Goal: Task Accomplishment & Management: Complete application form

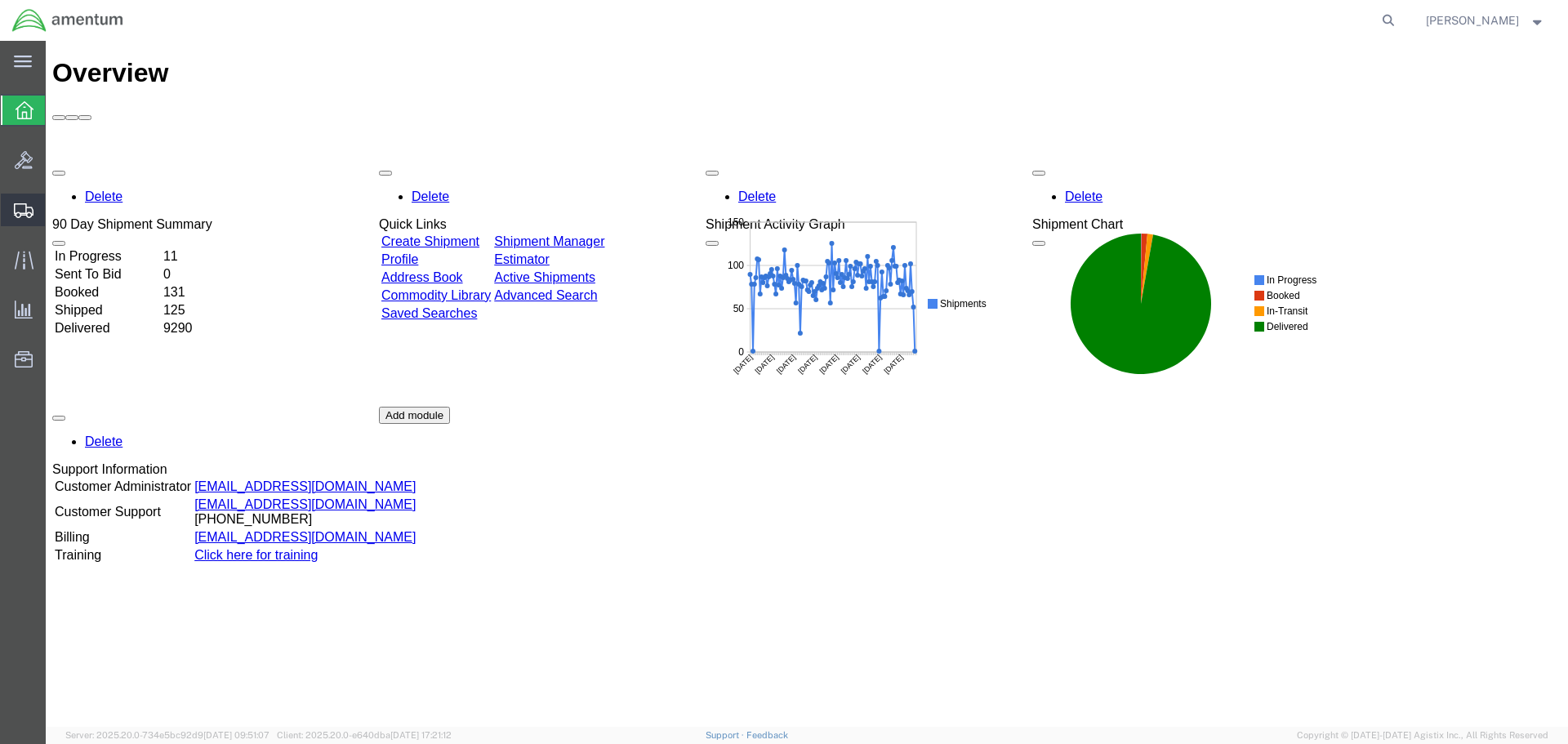
click at [0, 0] on span "Create Shipment" at bounding box center [0, 0] width 0 height 0
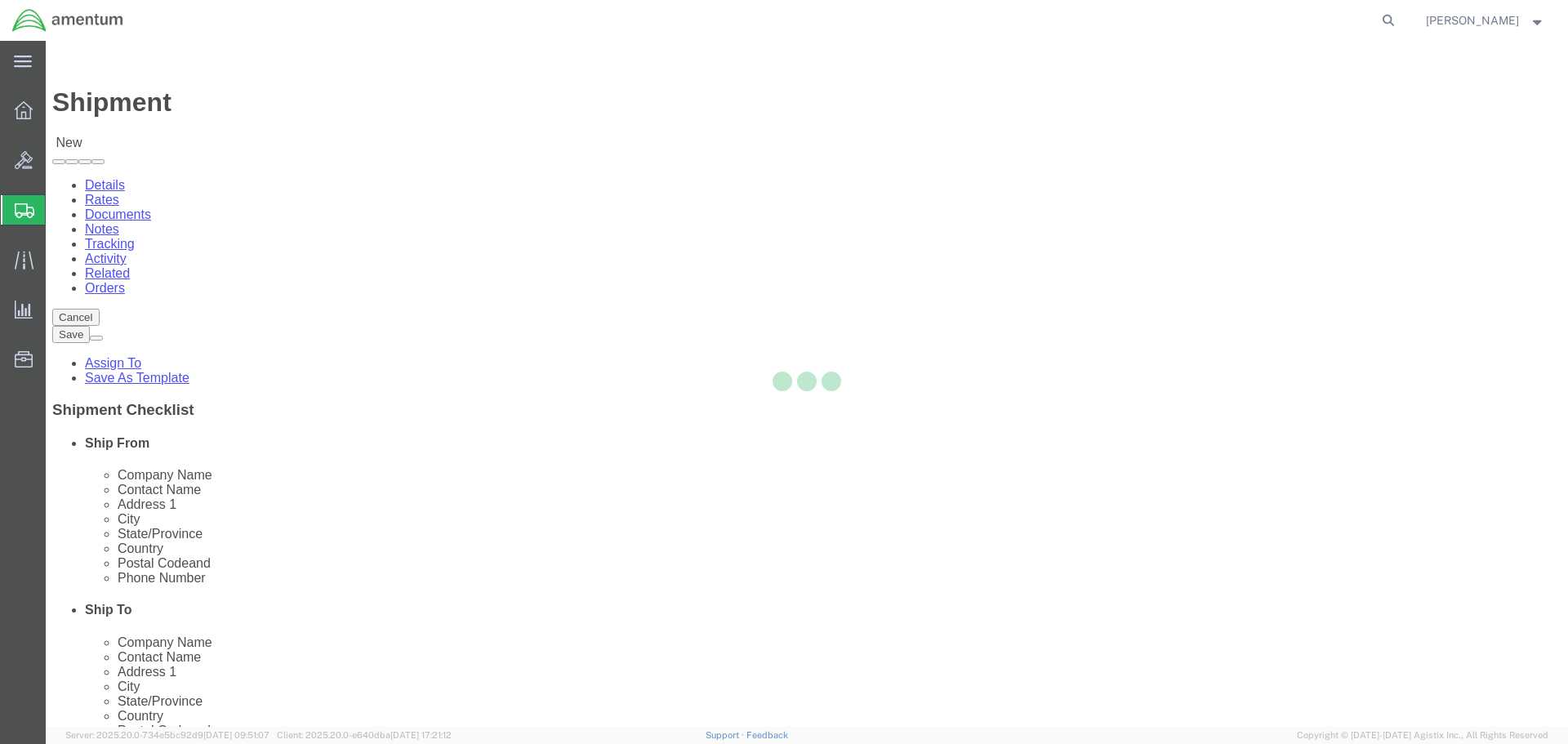
select select
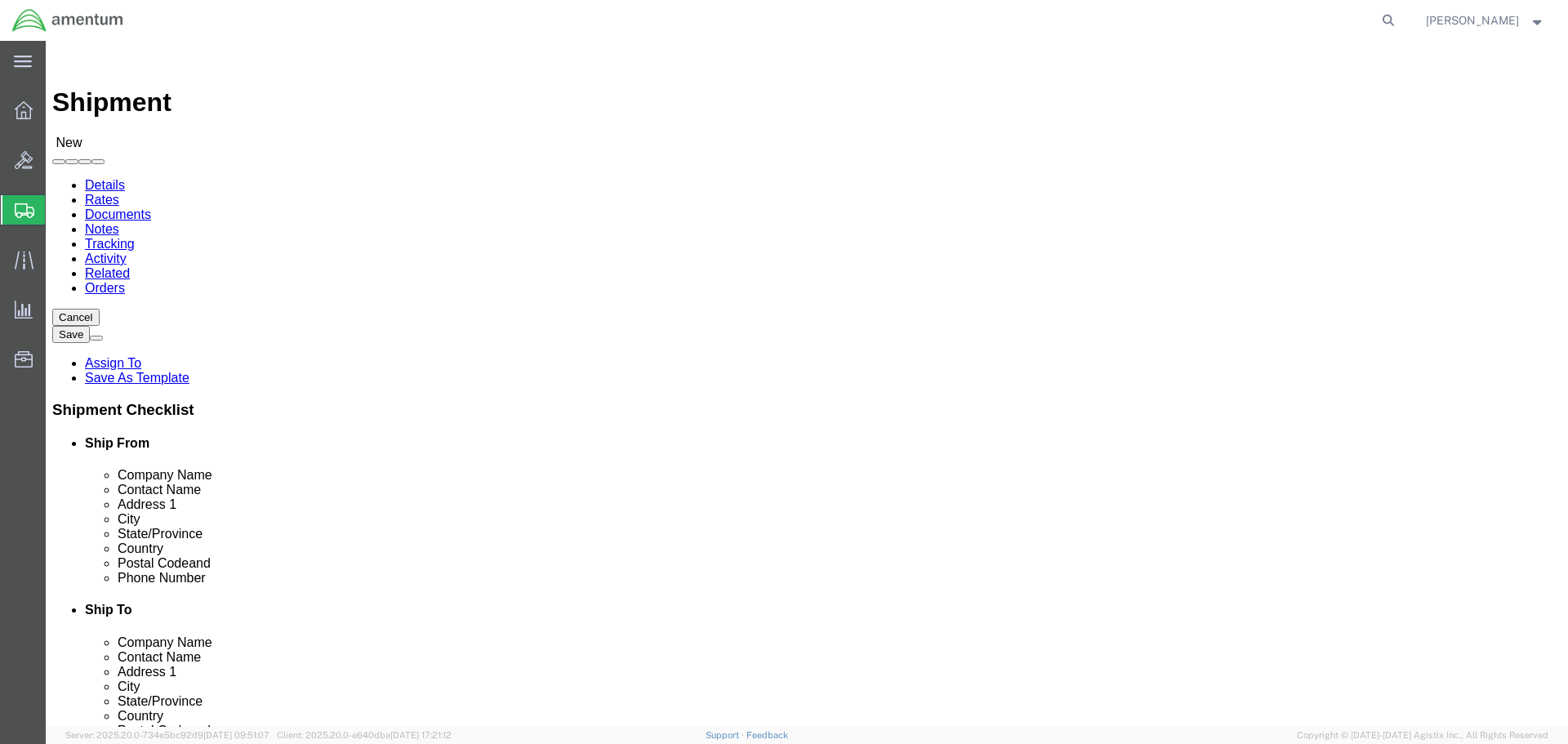
type input "EFO"
select select "49831"
select select "[GEOGRAPHIC_DATA]"
drag, startPoint x: 442, startPoint y: 592, endPoint x: 65, endPoint y: 598, distance: 377.0
click div "Location [GEOGRAPHIC_DATA], [GEOGRAPHIC_DATA] My Profile Location [PHONE_NUMBER…"
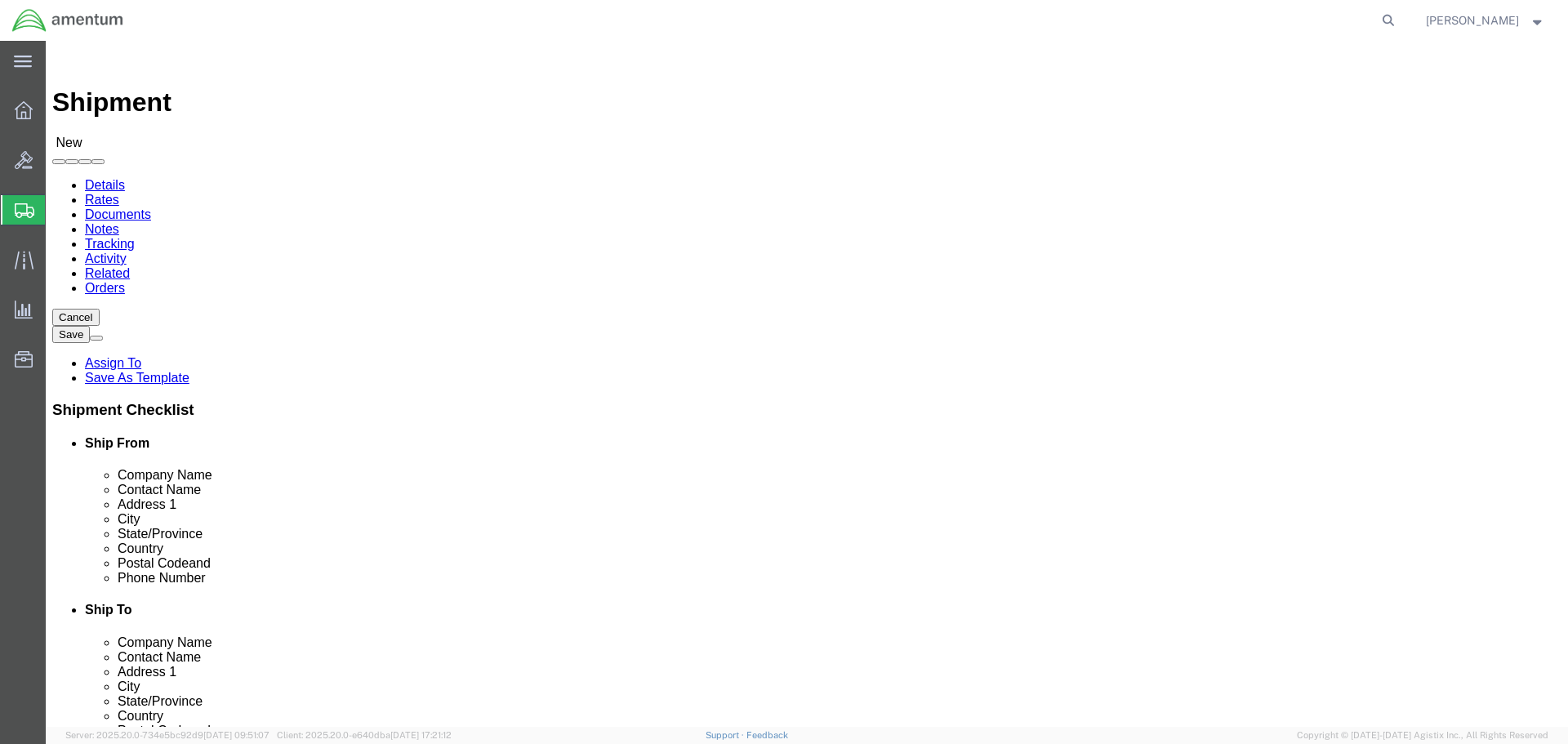
paste input "[PERSON_NAME].[PERSON_NAME]@associates."
type input "[PERSON_NAME][EMAIL_ADDRESS][PERSON_NAME][DOMAIN_NAME]"
click input "text"
type input "[US_STATE] [PERSON_NAME]"
click p "- [US_STATE] [PERSON_NAME] AVIATION - (CBP0044785-44789) [STREET_ADDRESS][PERSO…"
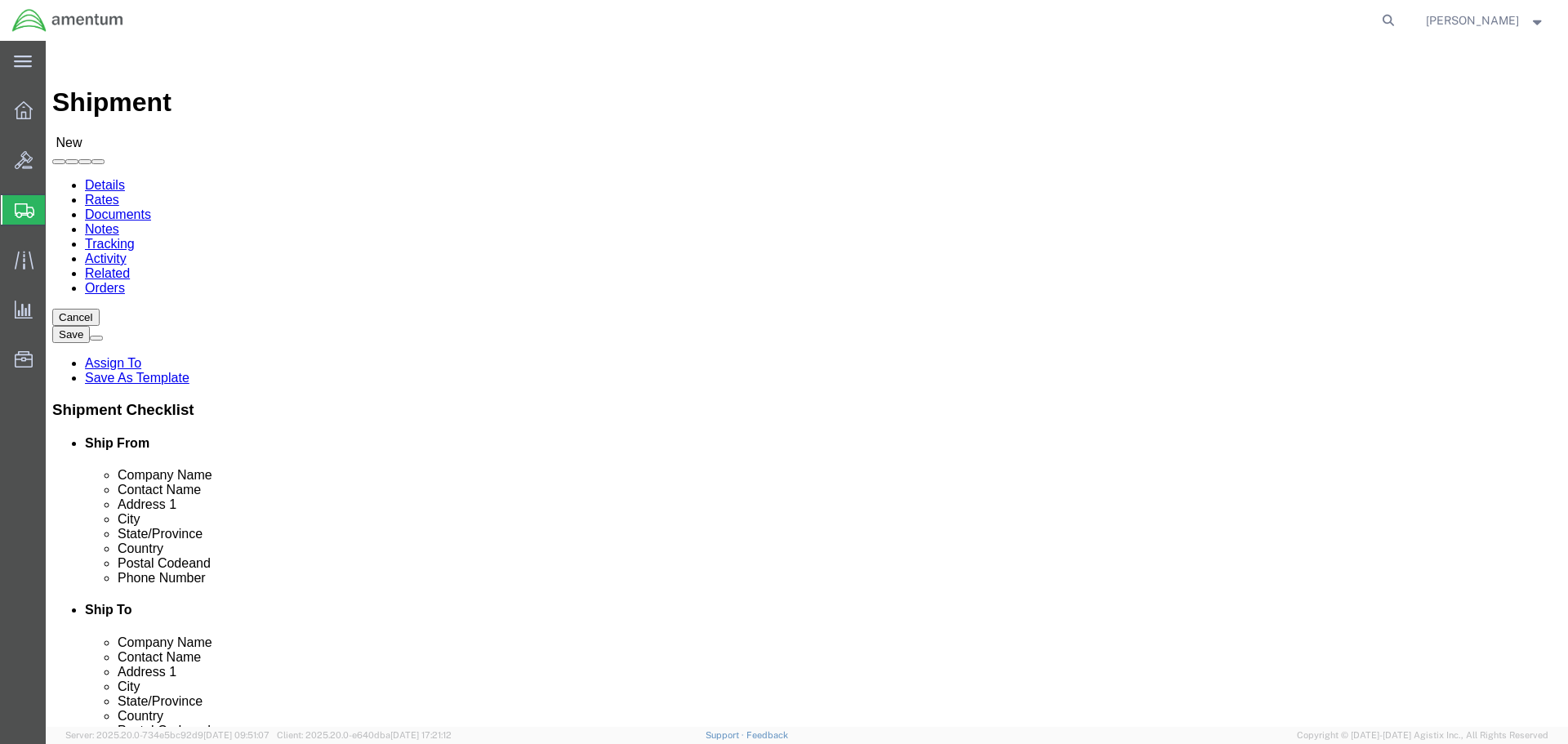
select select "TN"
type input "[US_STATE] [PERSON_NAME] AVIATION"
click input "text"
drag, startPoint x: 1010, startPoint y: 334, endPoint x: 787, endPoint y: 336, distance: 223.0
click div "Contact Name CBP0044780-44784 CBP004478"
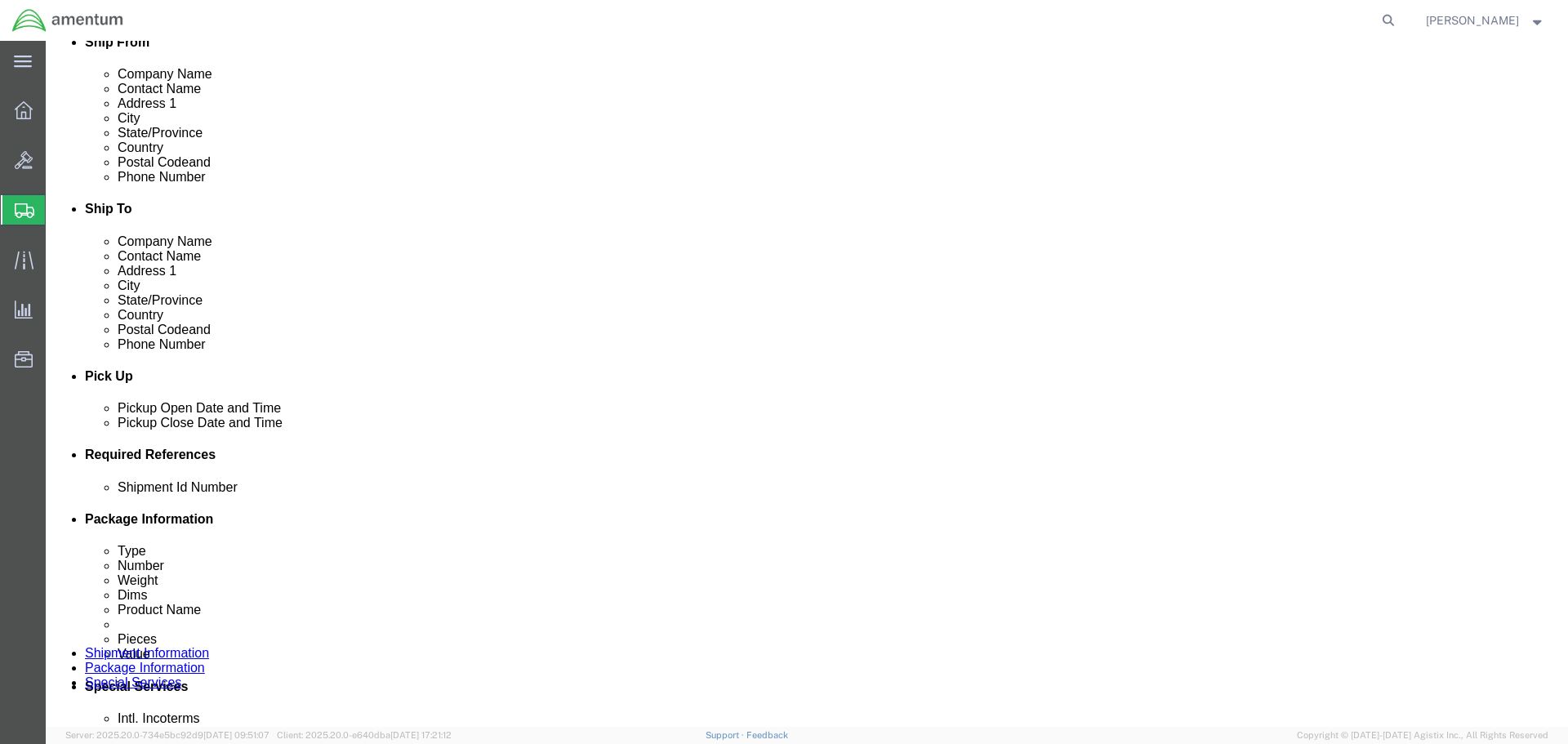
scroll to position [653, 0]
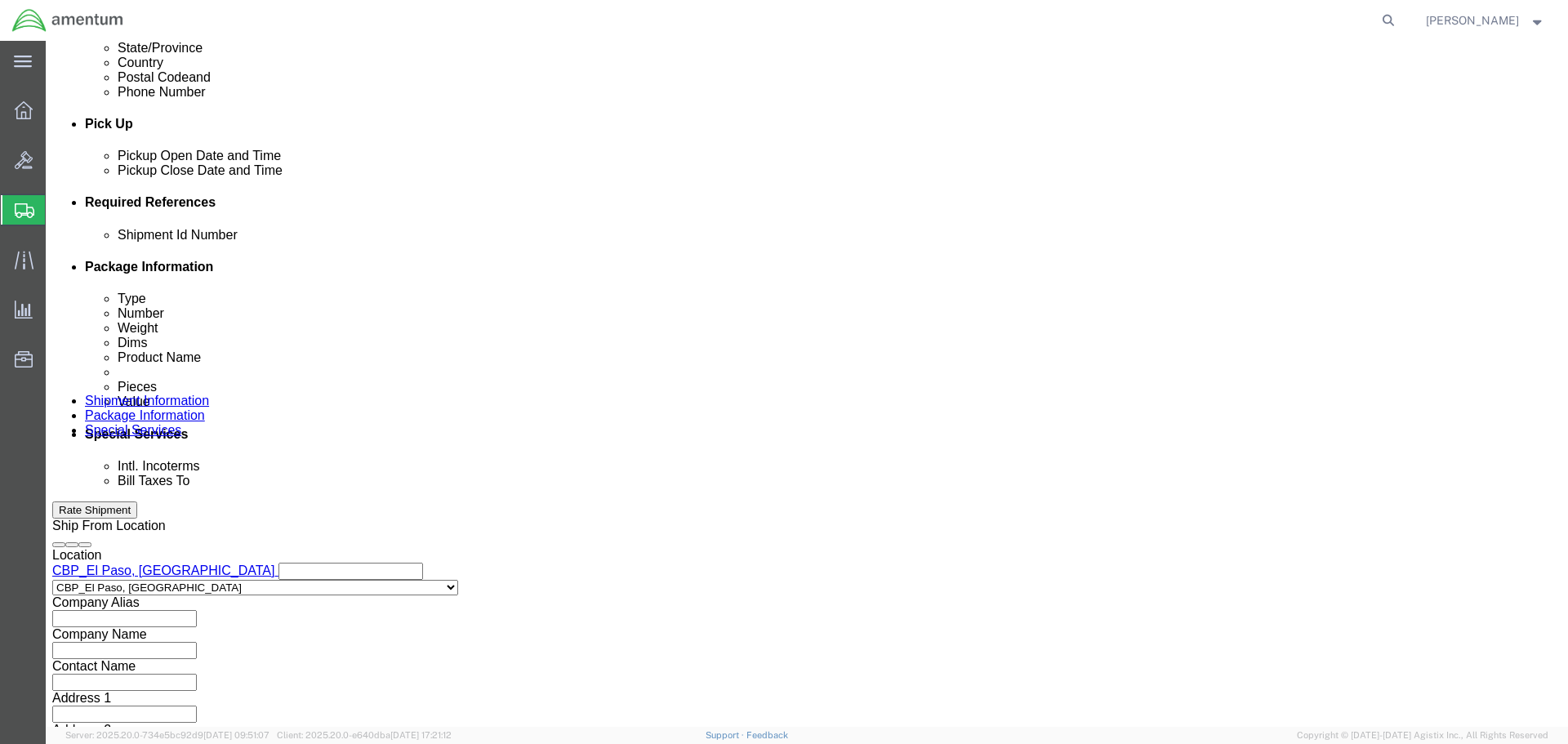
type input "CBP0044780-44784"
click button "Add reference"
click input "text"
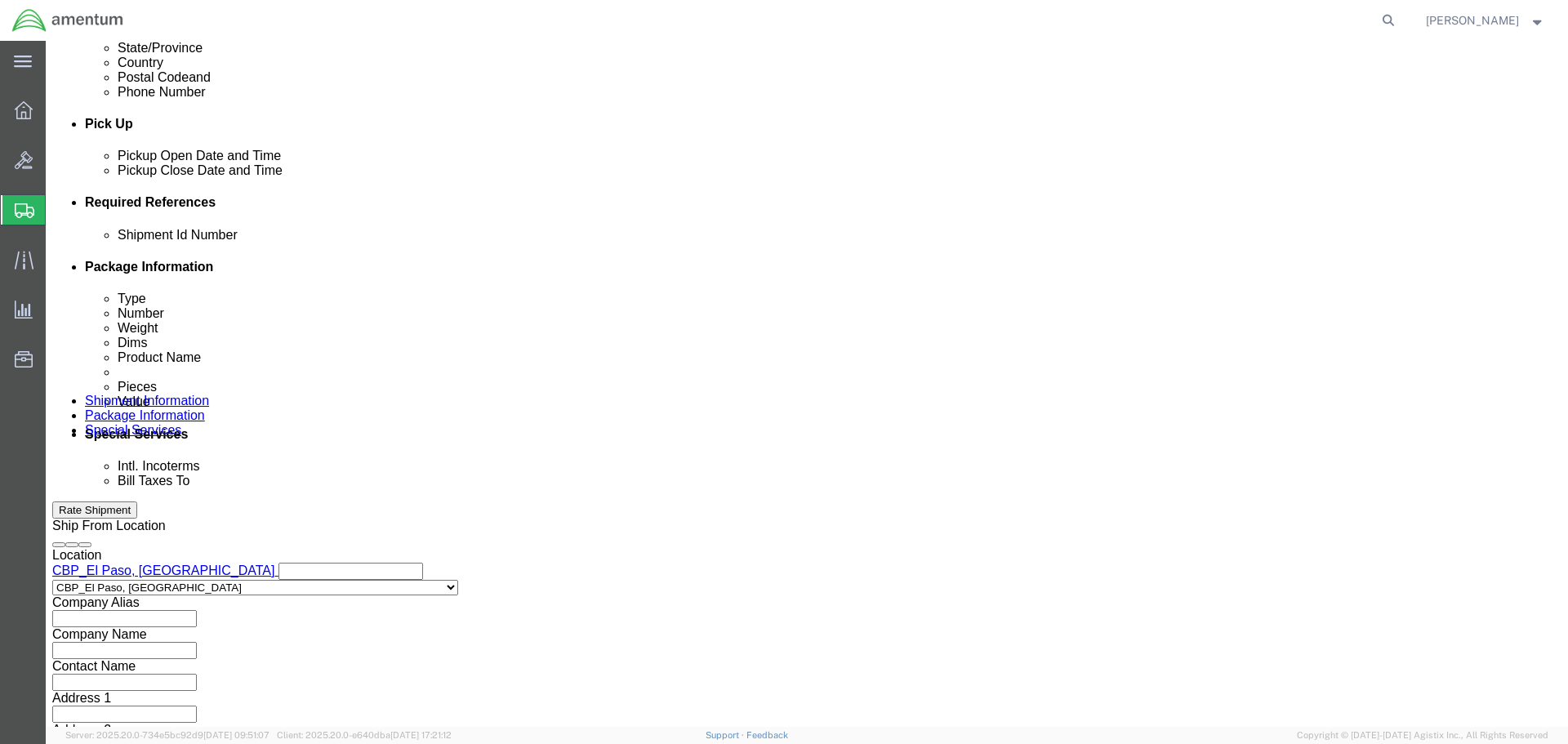
paste input "CBP0044780-44784"
type input "CBP0044780-44784"
select select "CUSTREF"
paste input "CBP0044780-44784"
type input "CBP0044780-44784"
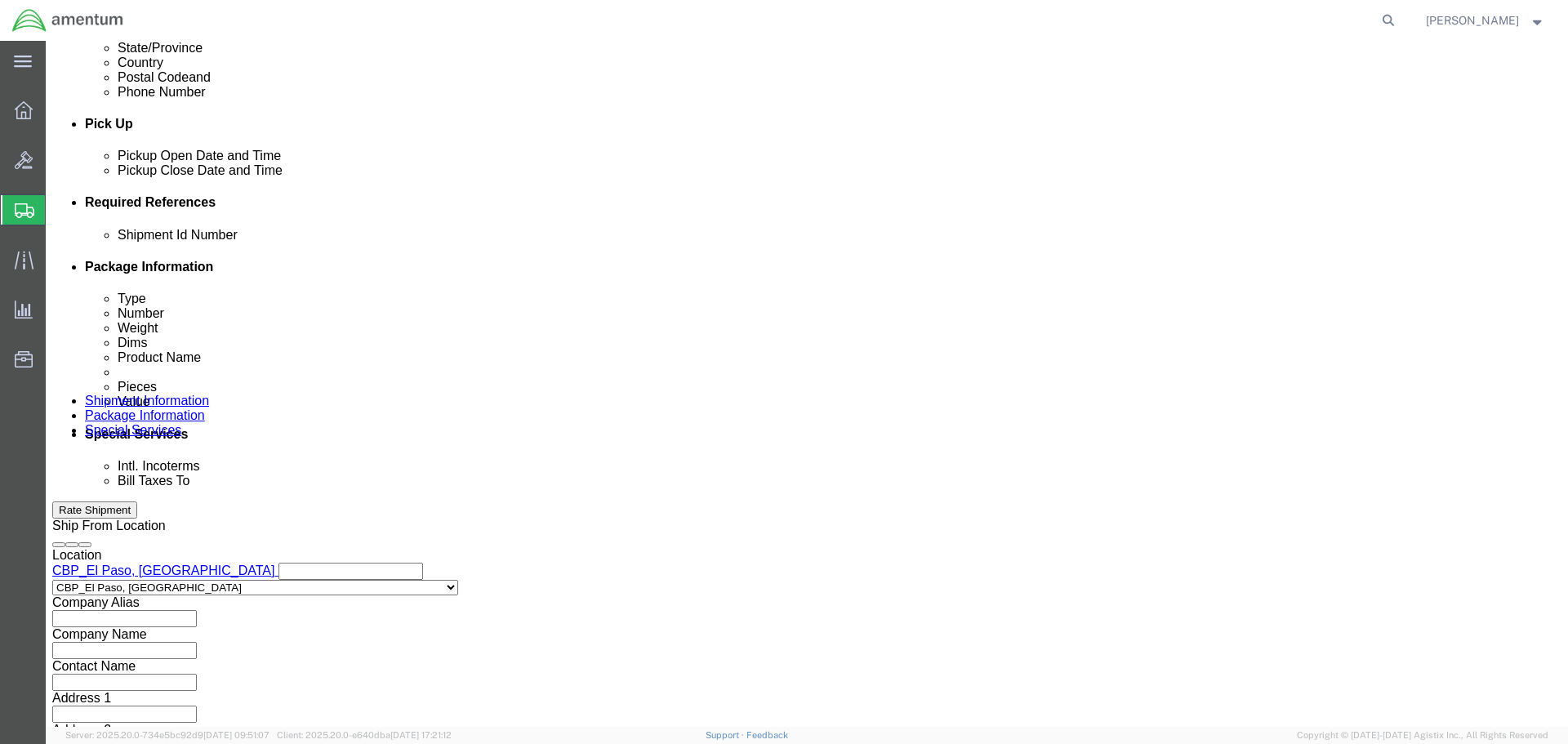
select select "DEPT"
type input "CBP"
select select "PROJNUM"
type input "6118.04.03.2219.000.NLS.0000"
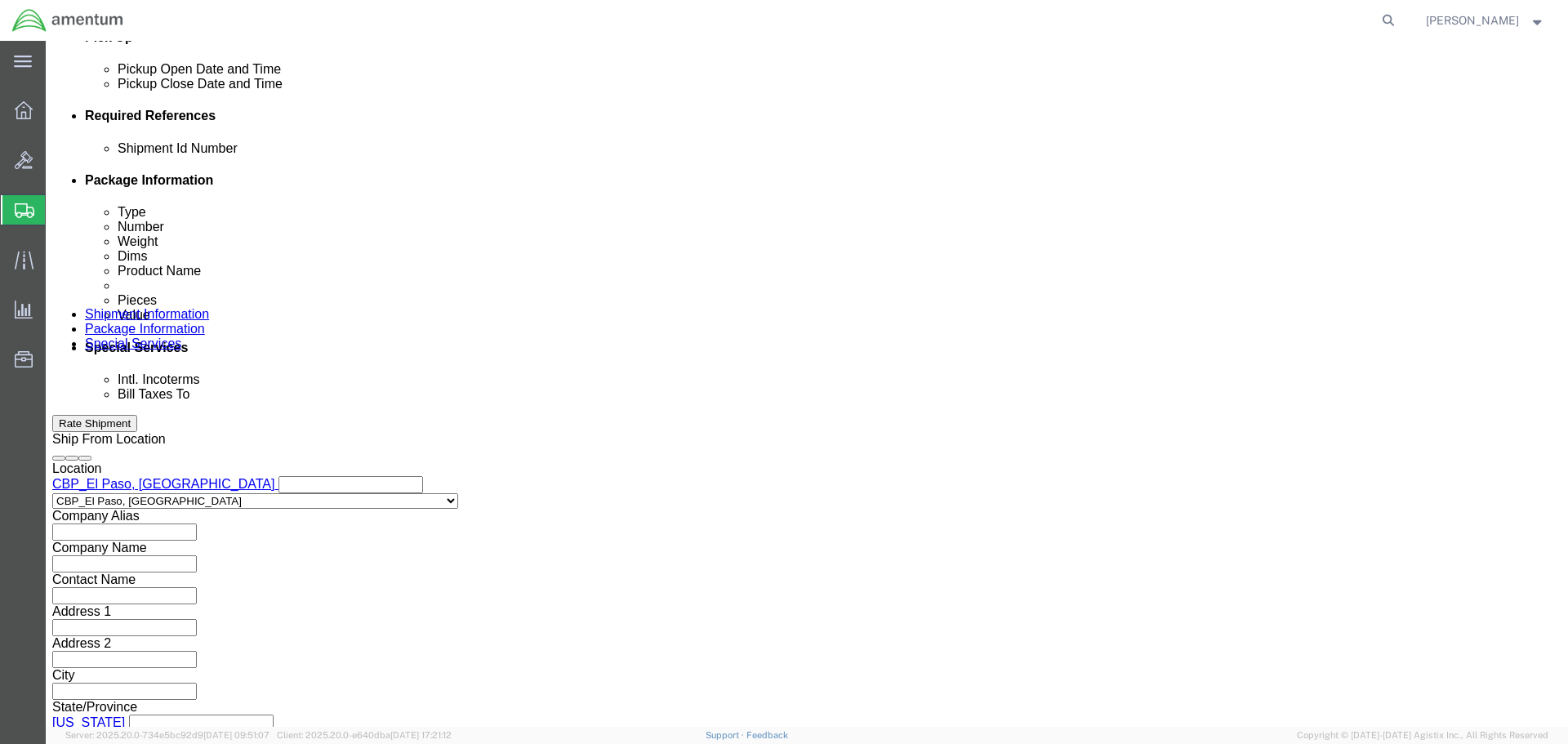
scroll to position [748, 0]
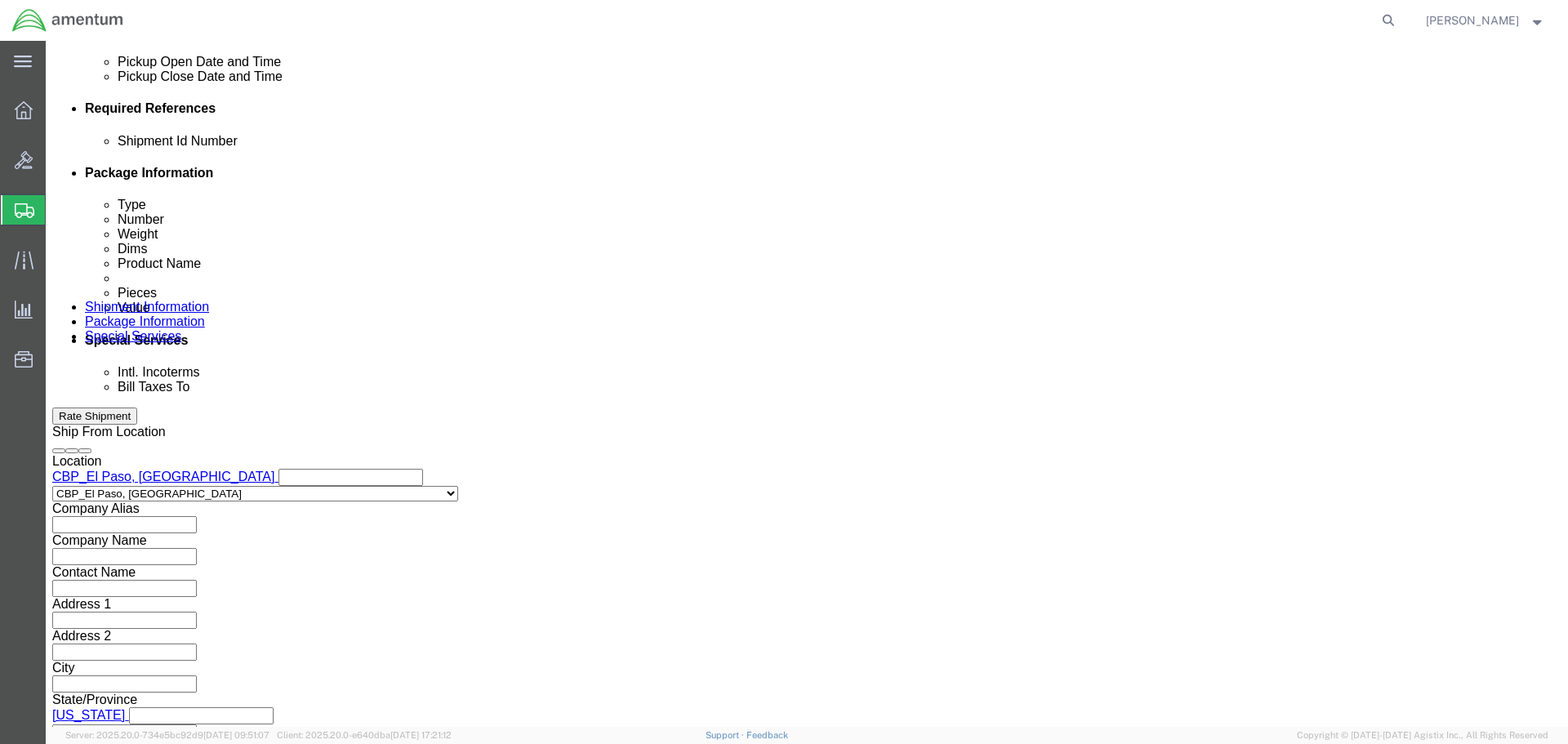
click button "Continue"
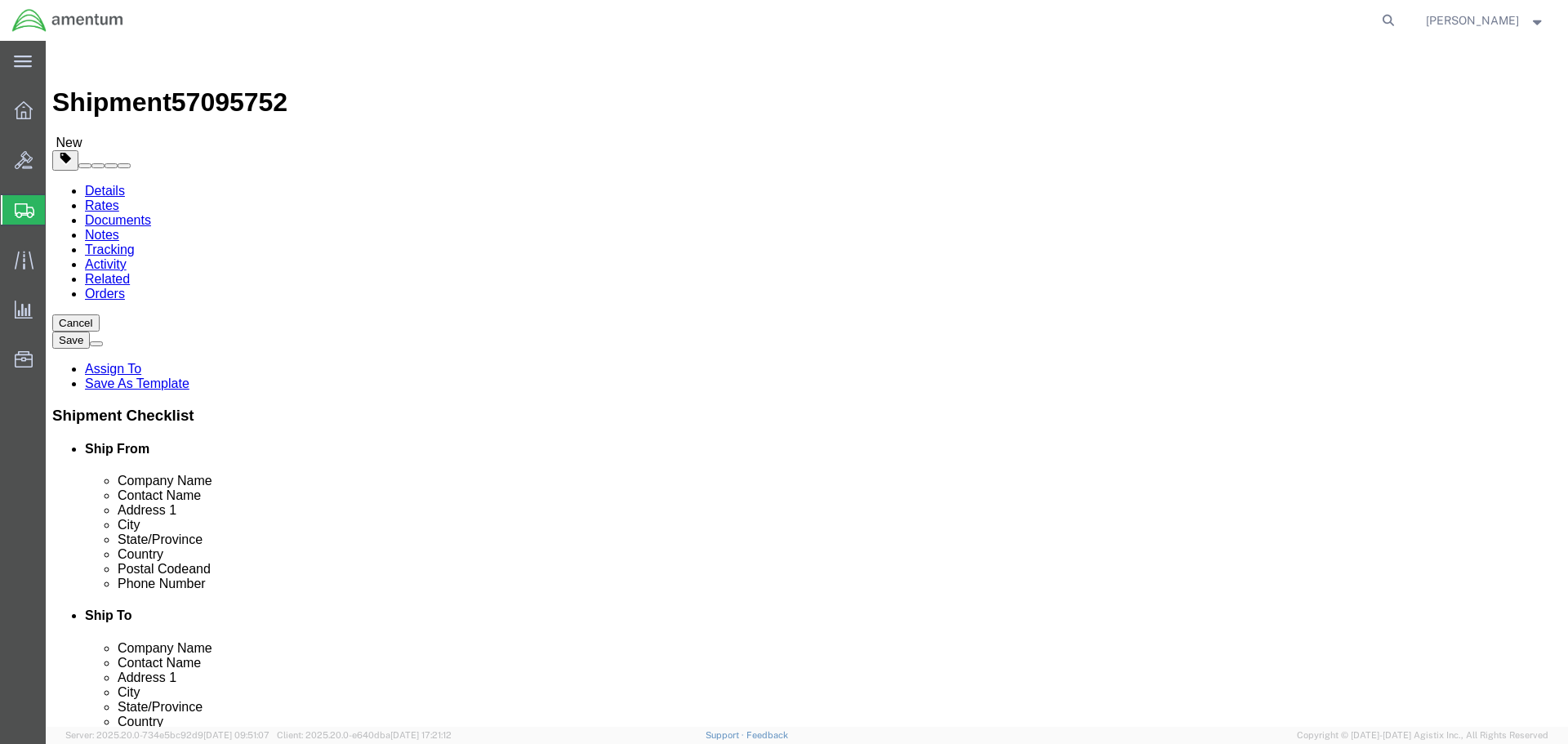
click select "Select BCK Boxes Bale(s) Basket(s) Bolt(s) Bottle(s) Buckets Bulk Bundle(s) Can…"
select select "CANS"
click select "Select BCK Boxes Bale(s) Basket(s) Bolt(s) Bottle(s) Buckets Bulk Bundle(s) Can…"
type input "43"
type input "34"
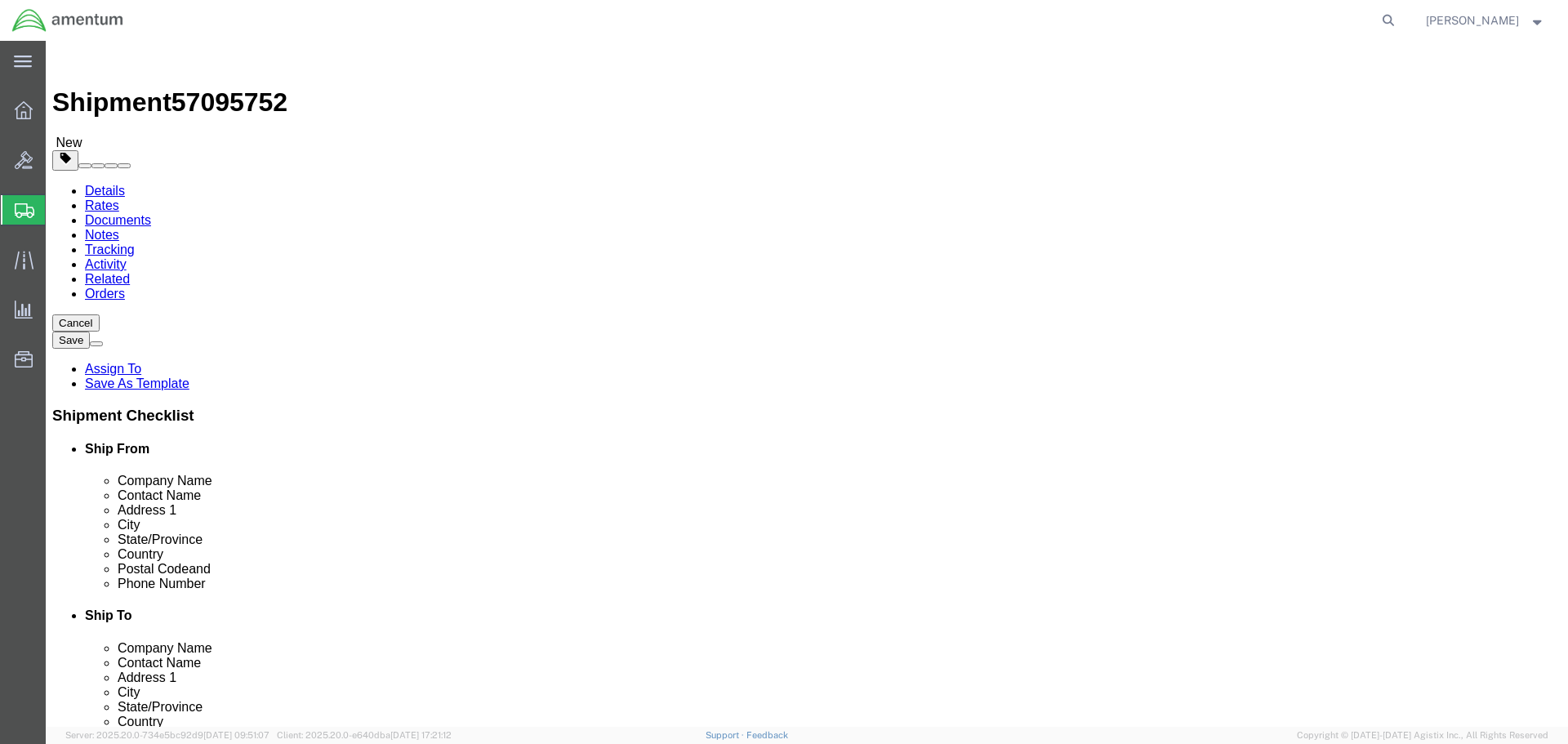
type input "36"
type input "350"
click link "Add Content"
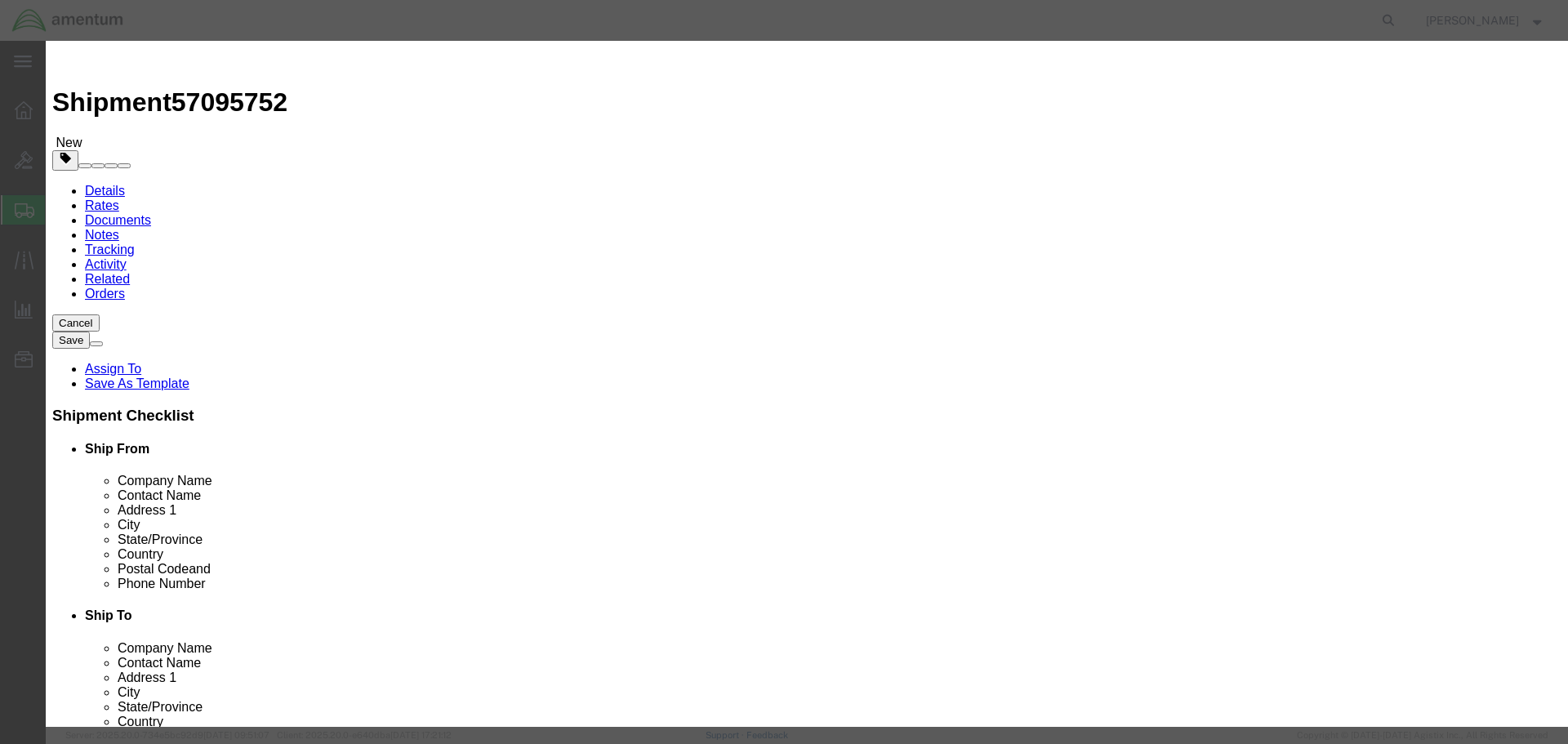
click input "text"
type input "116305-302"
click td "Name: POWER UNIT,GAS TURBINE ENGINE"
select select "USD"
type input "2835013692818"
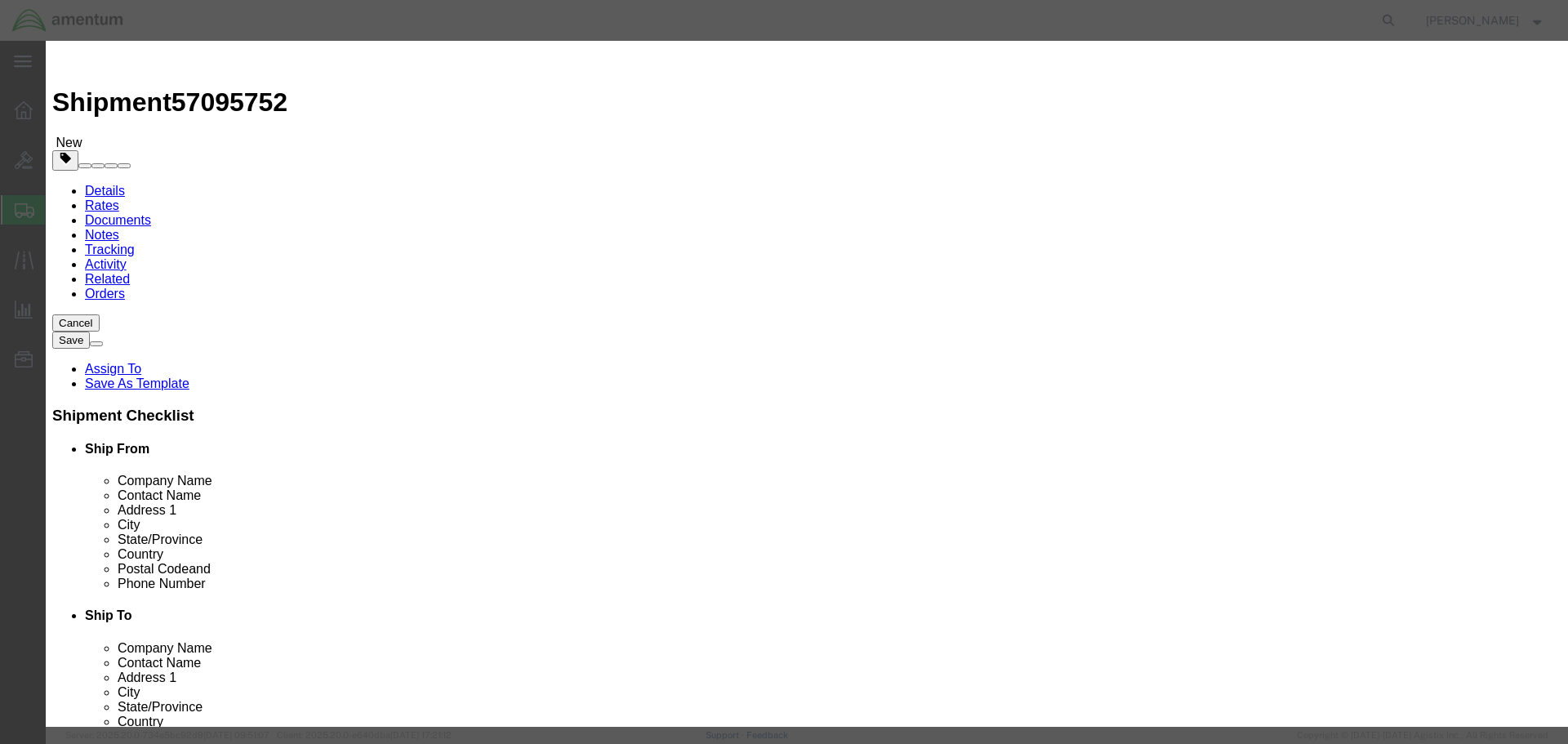
type input "POWER UNIT,GAS TURBINE ENGINE"
type input "116305-302"
click input "text"
type input "1"
type input "190629"
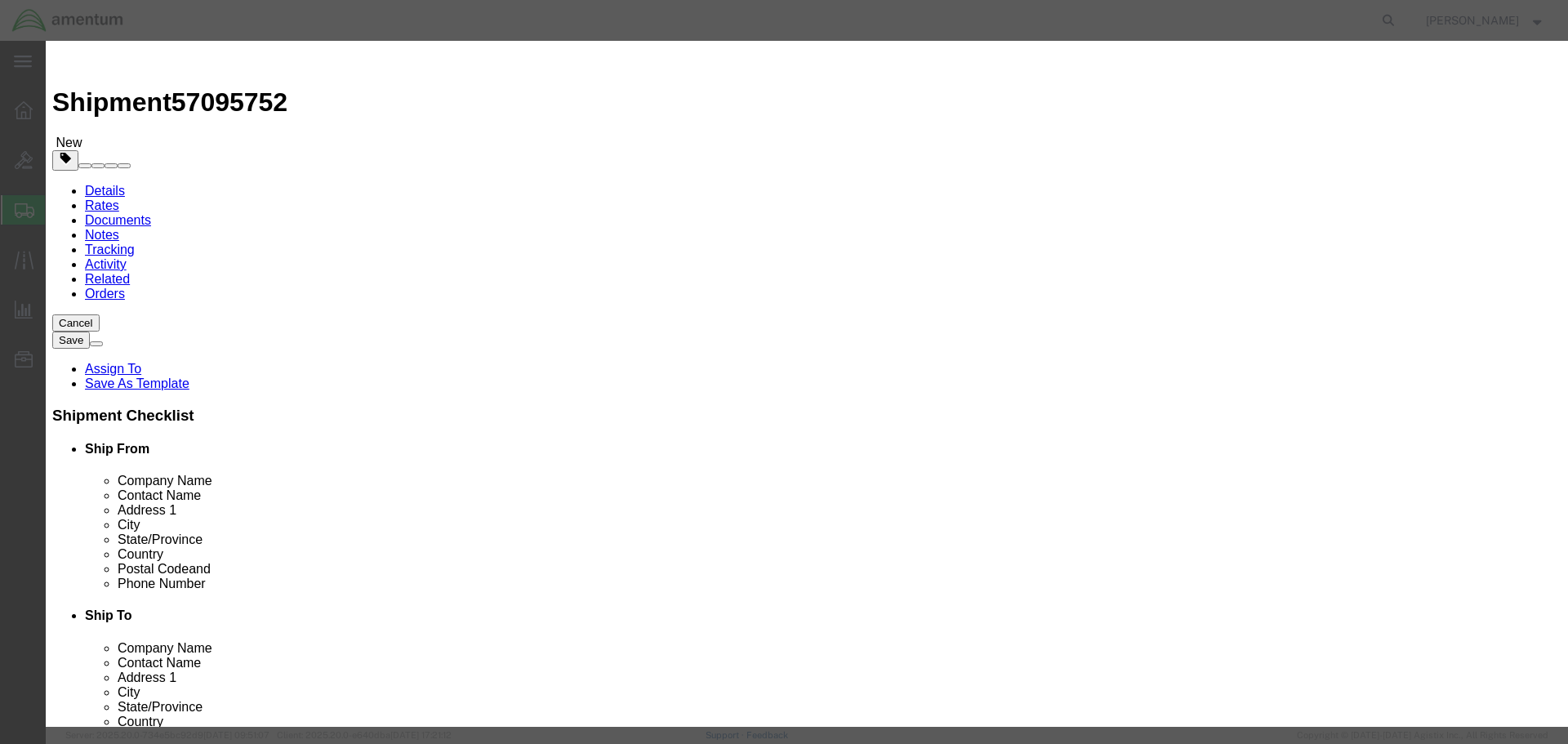
click select "Select 50 55 60 65 70 85 92.5 100 125 175 250 300 400"
select select "92.5"
click select "Select 50 55 60 65 70 85 92.5 100 125 175 250 300 400"
click button "Save & Close"
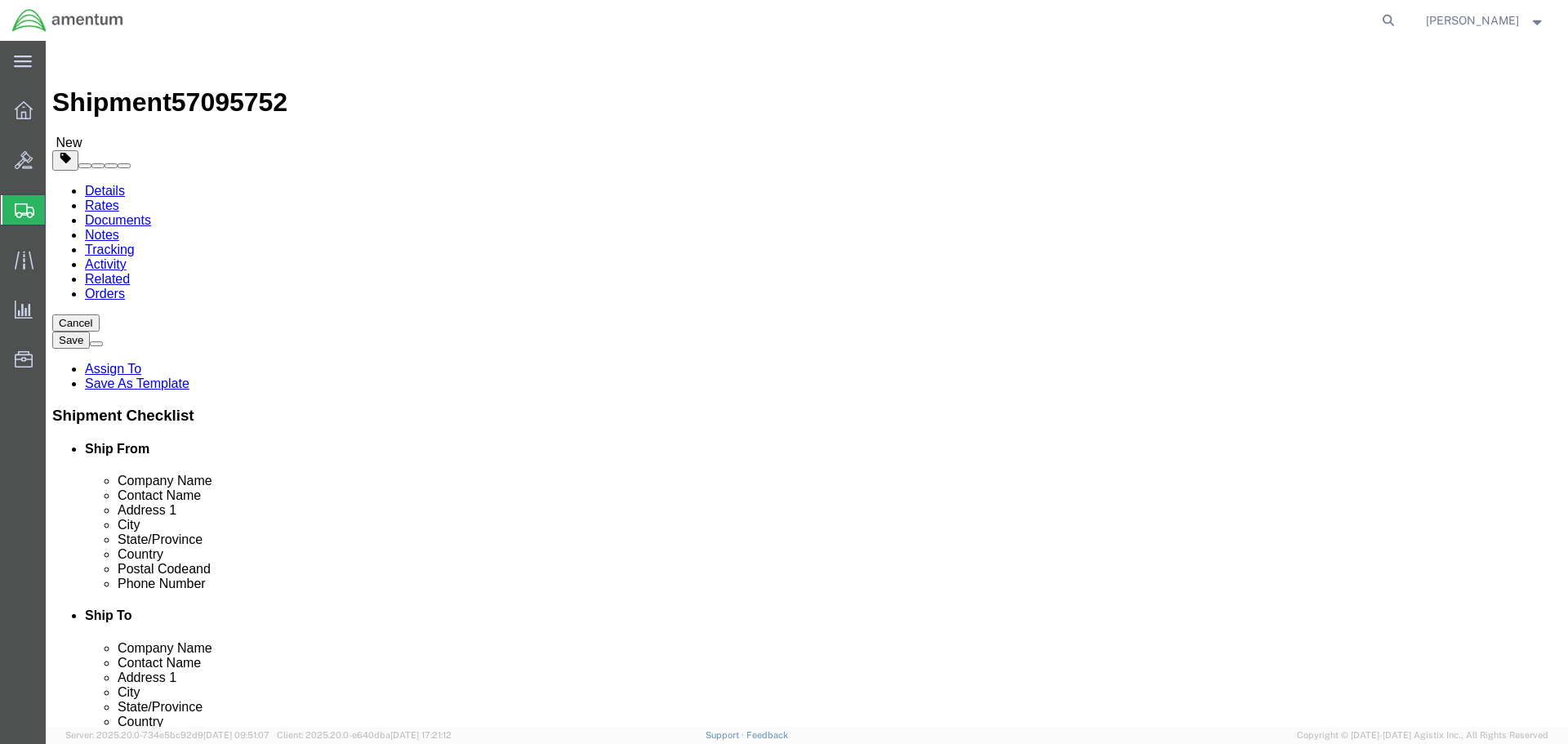
click span "button"
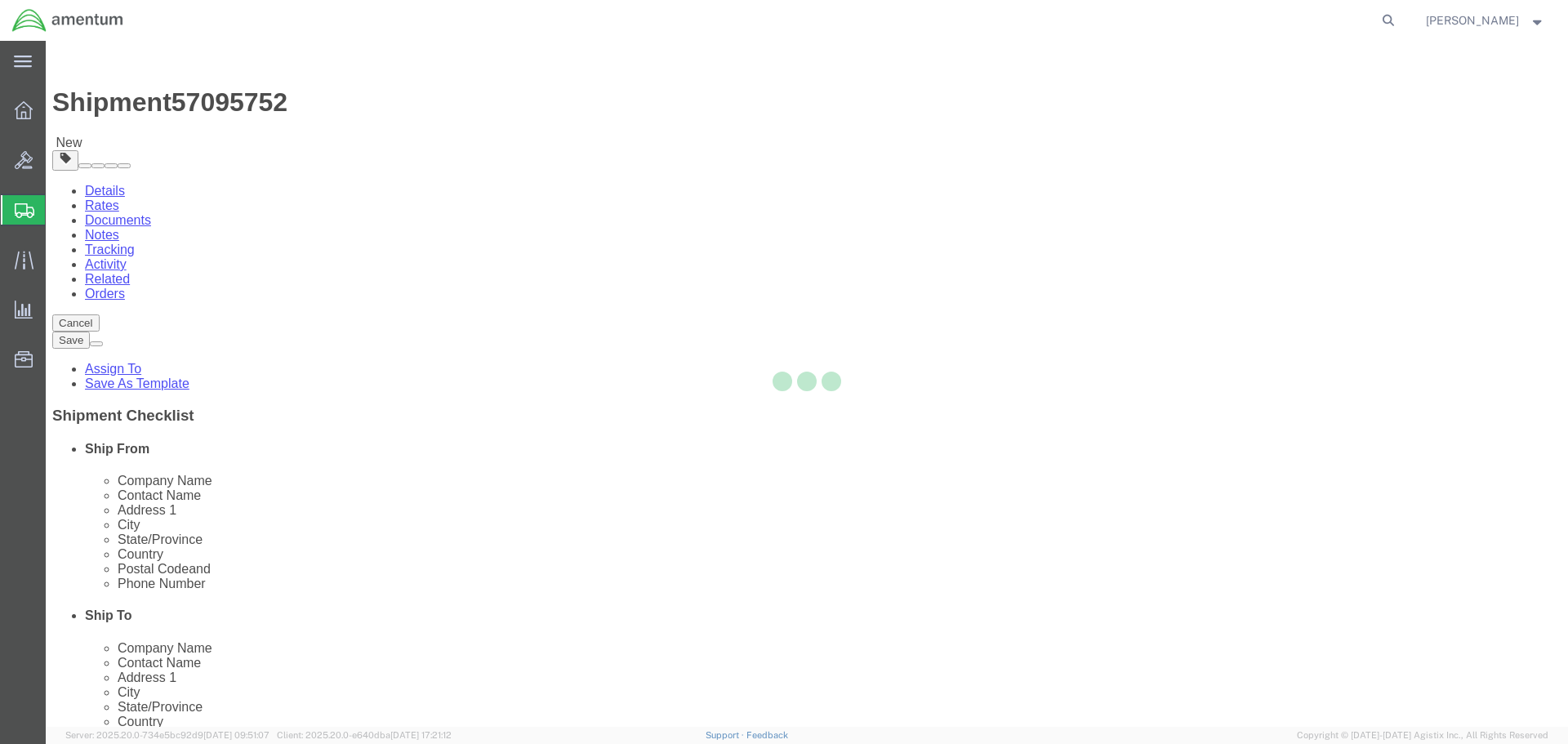
select select "CANS"
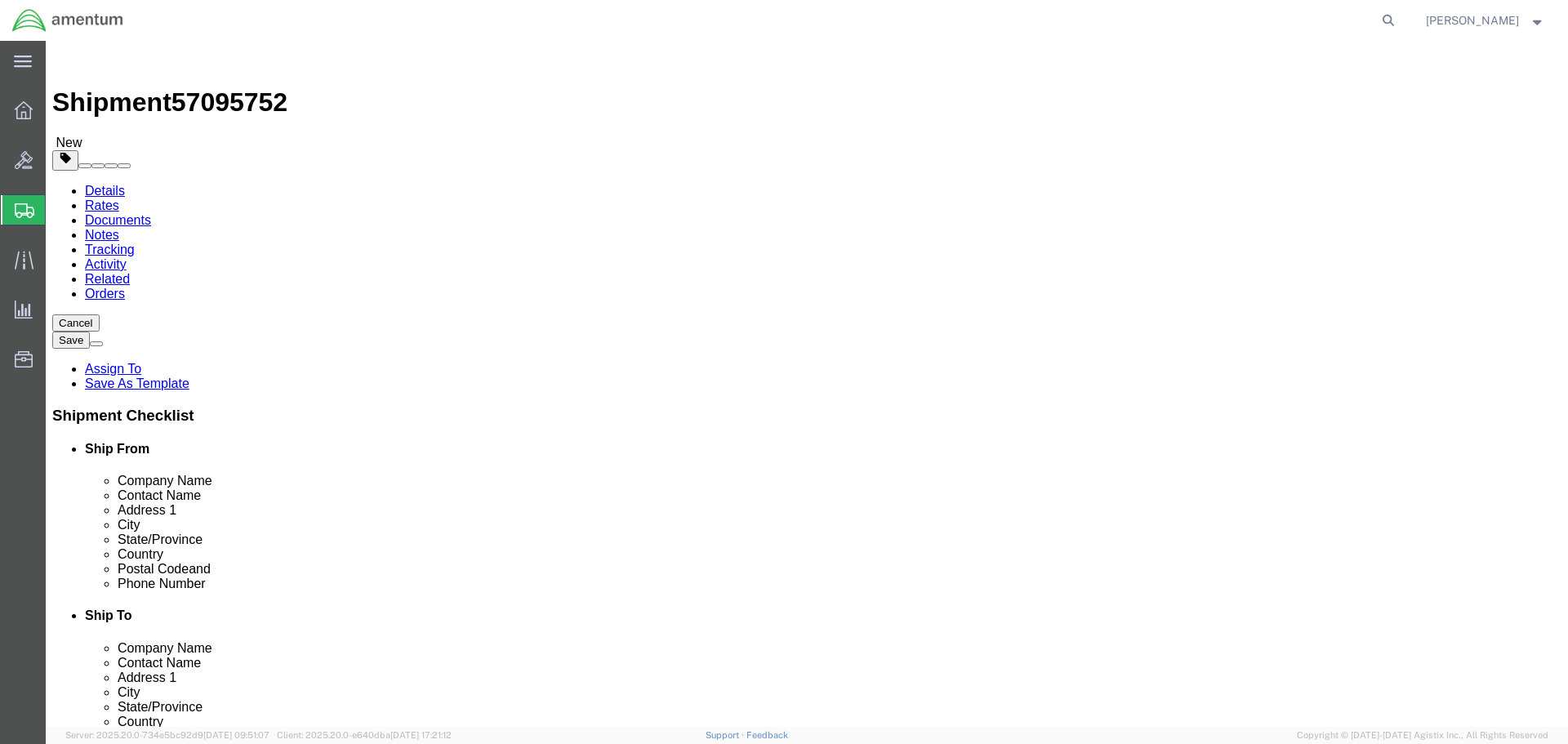
click span "button"
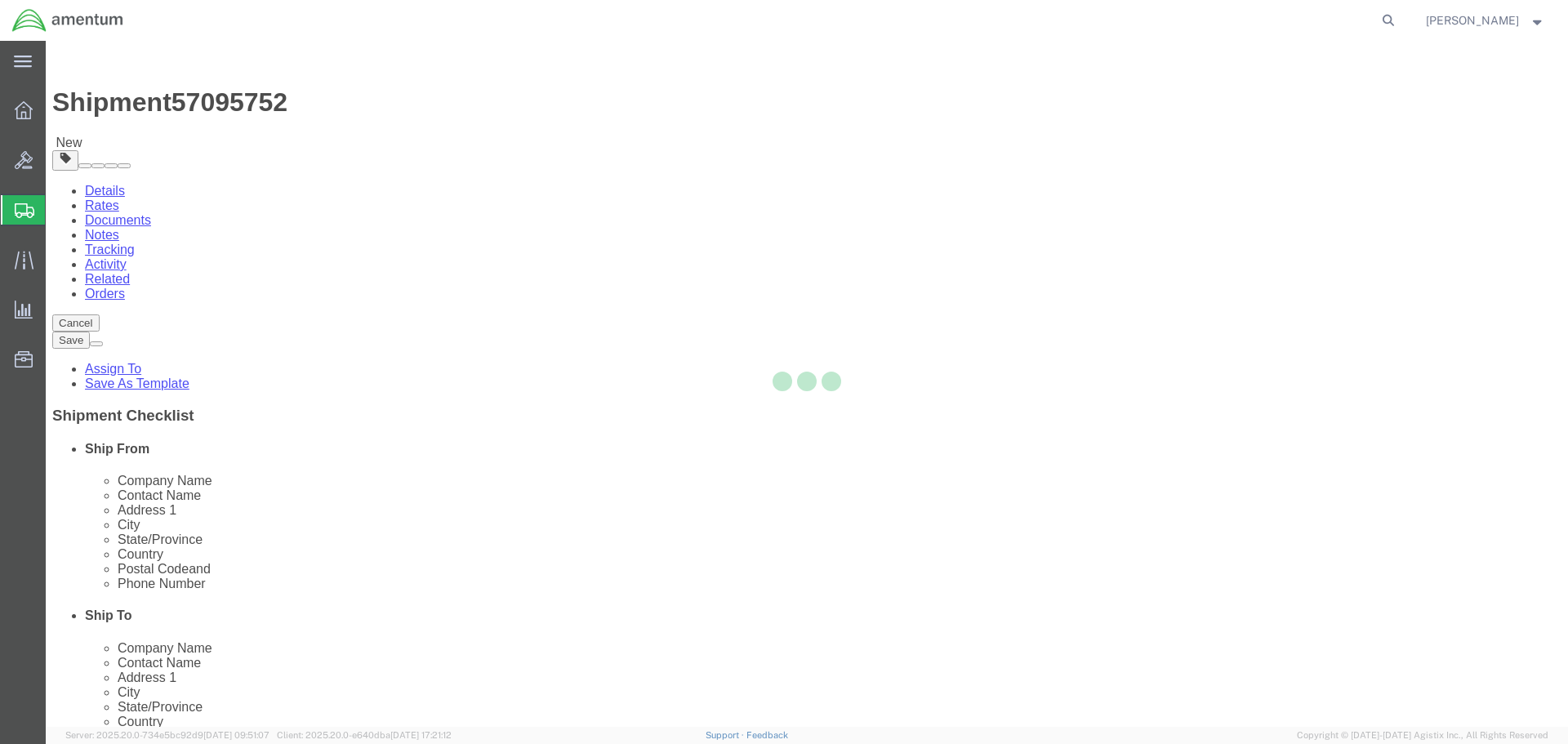
select select "CANS"
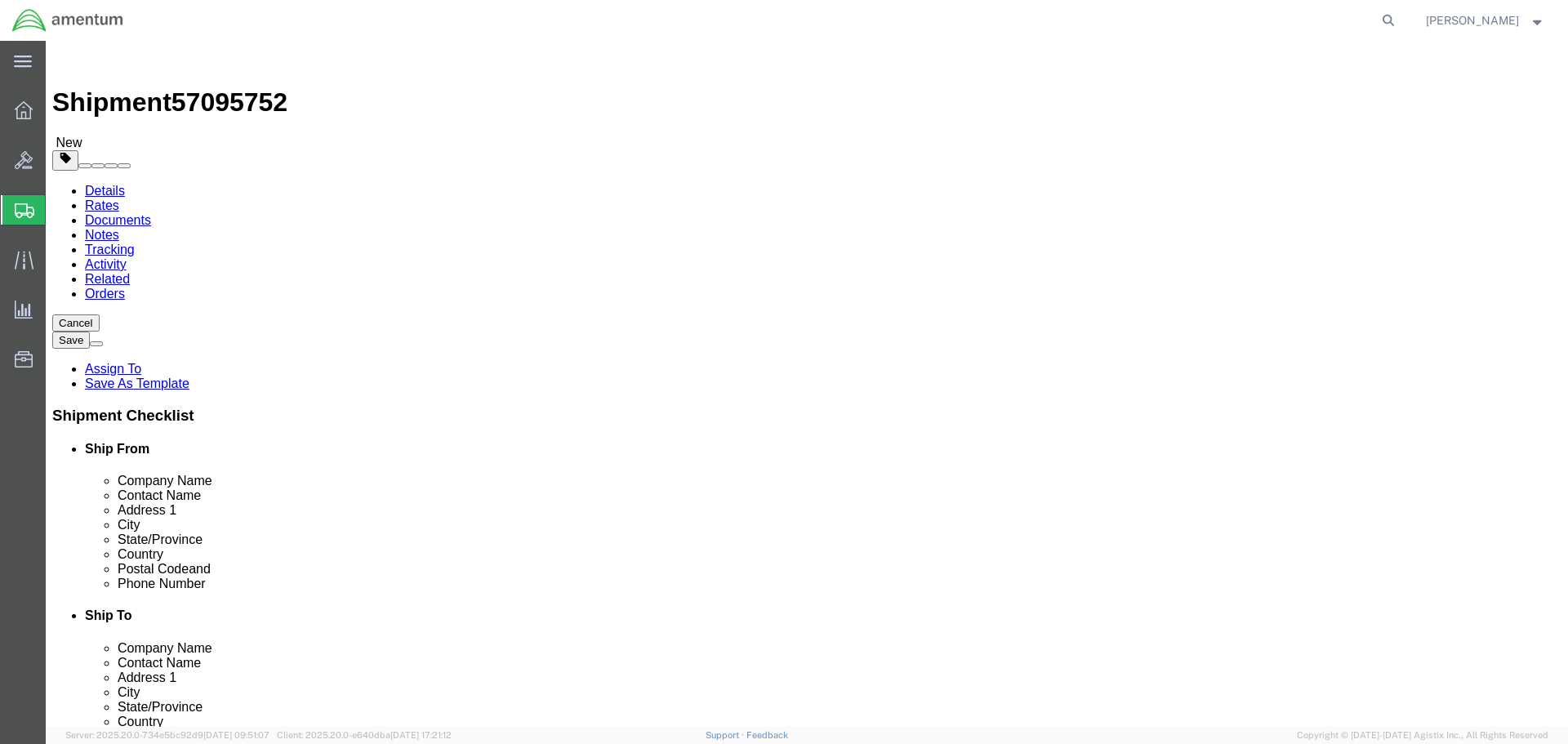
click span "button"
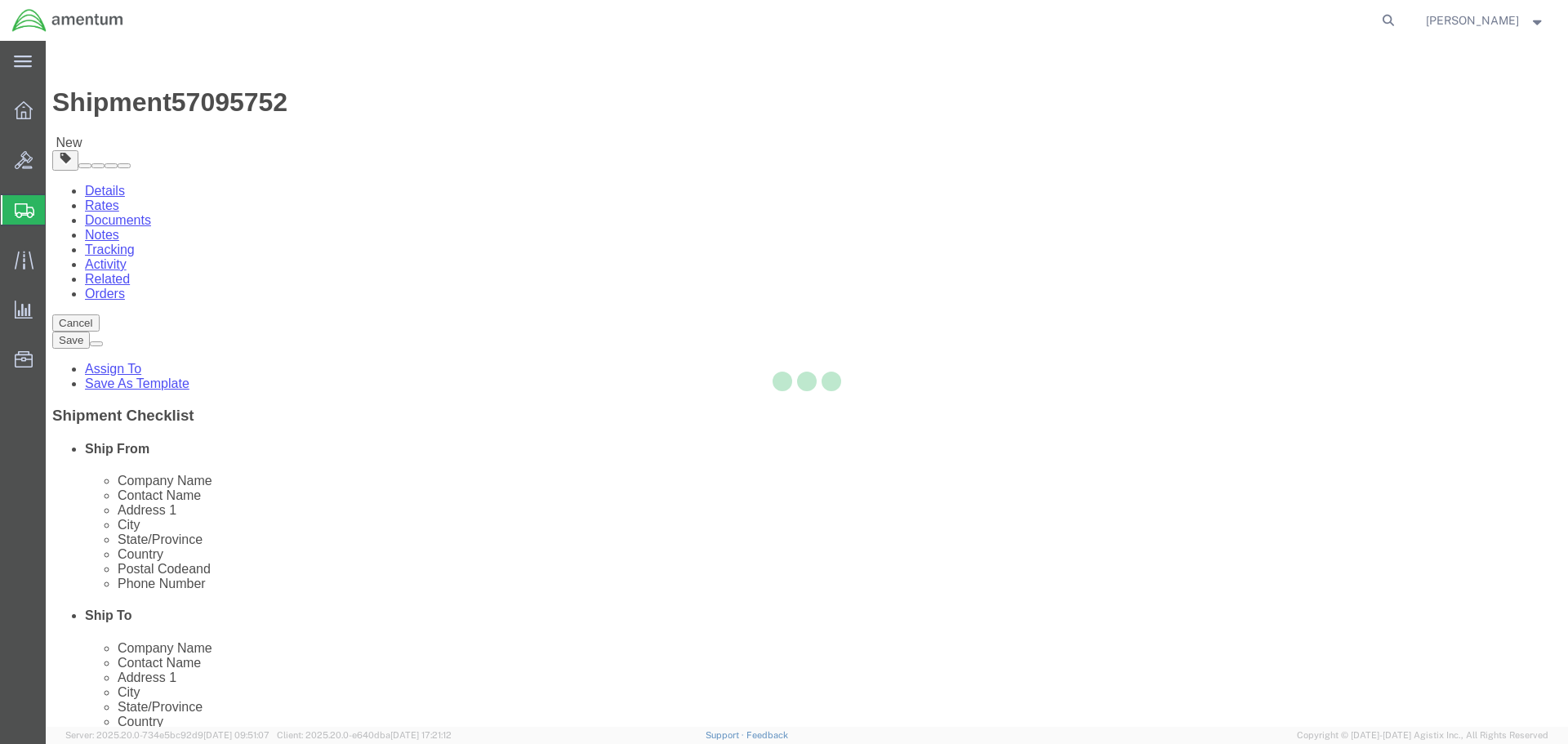
select select "CANS"
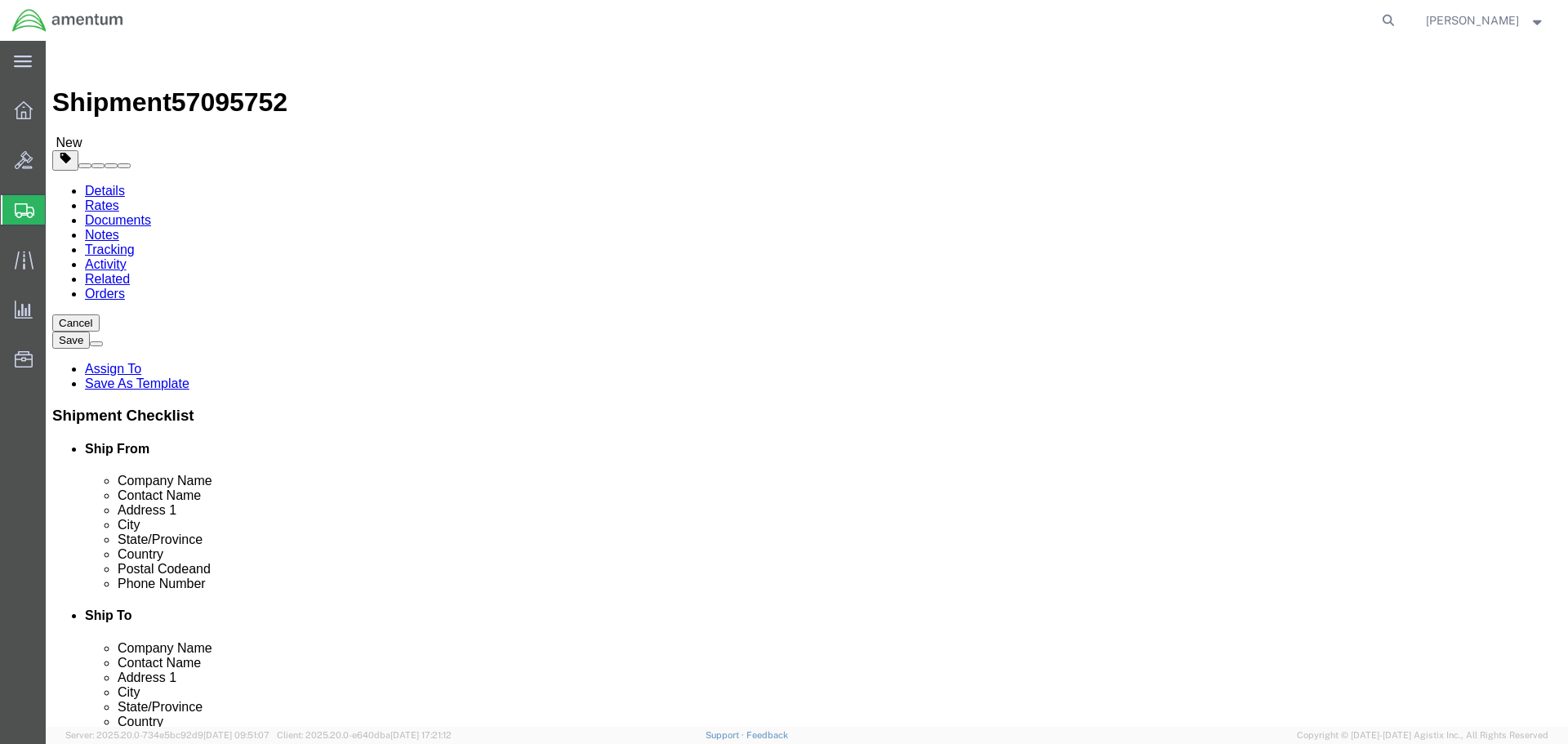
click span "button"
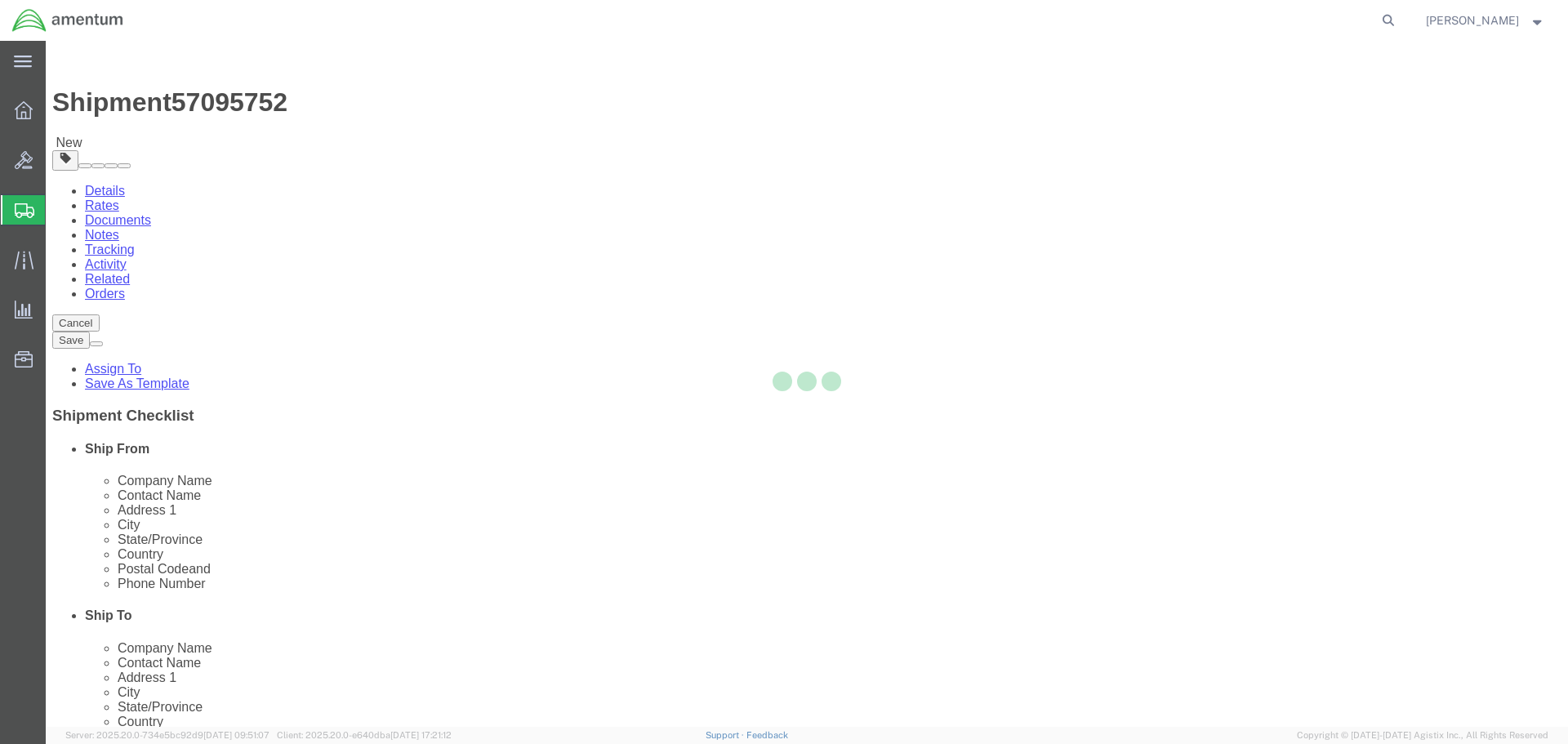
select select "CANS"
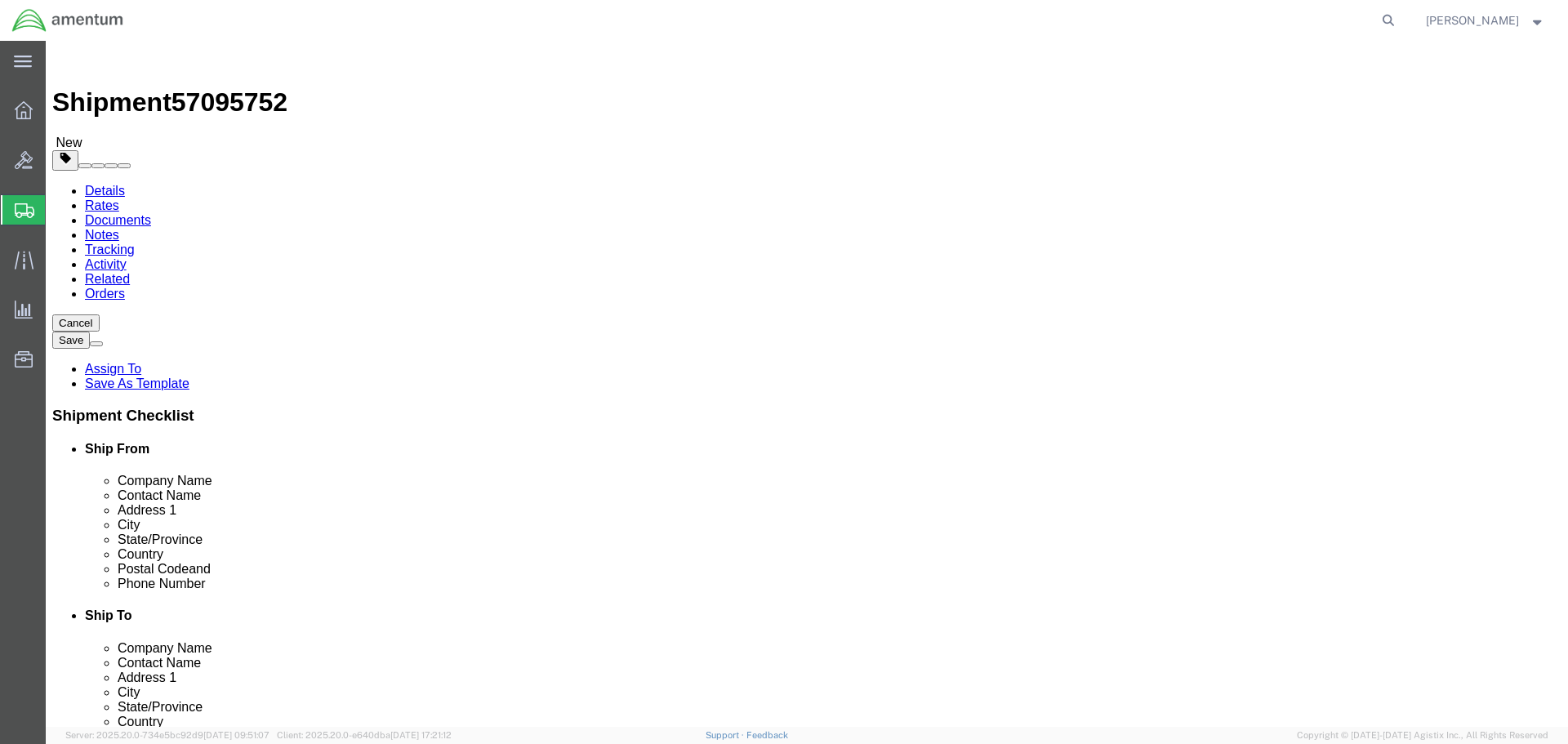
click button "Rate Shipment"
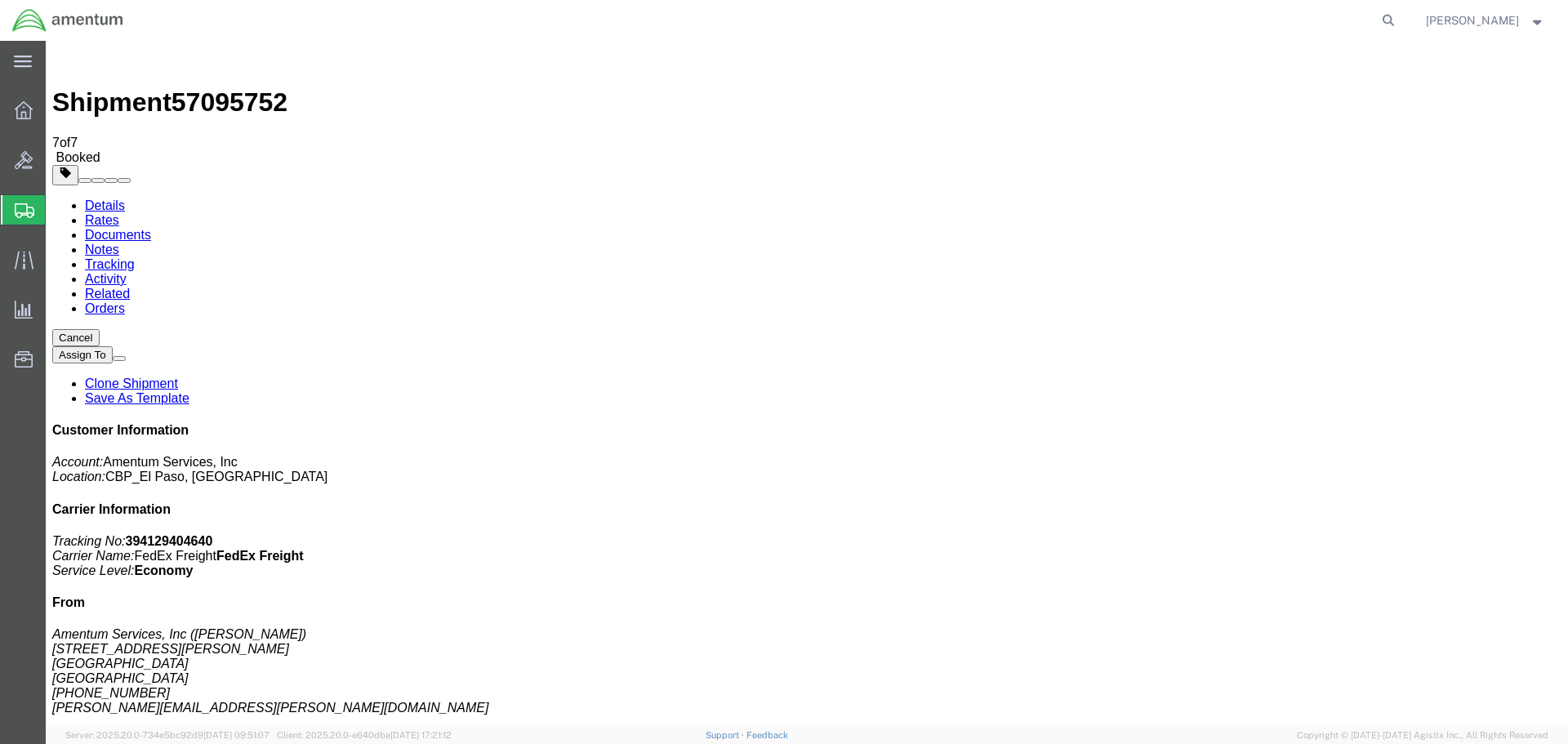
click at [98, 199] on link "Details" at bounding box center [105, 205] width 40 height 13
click button "button"
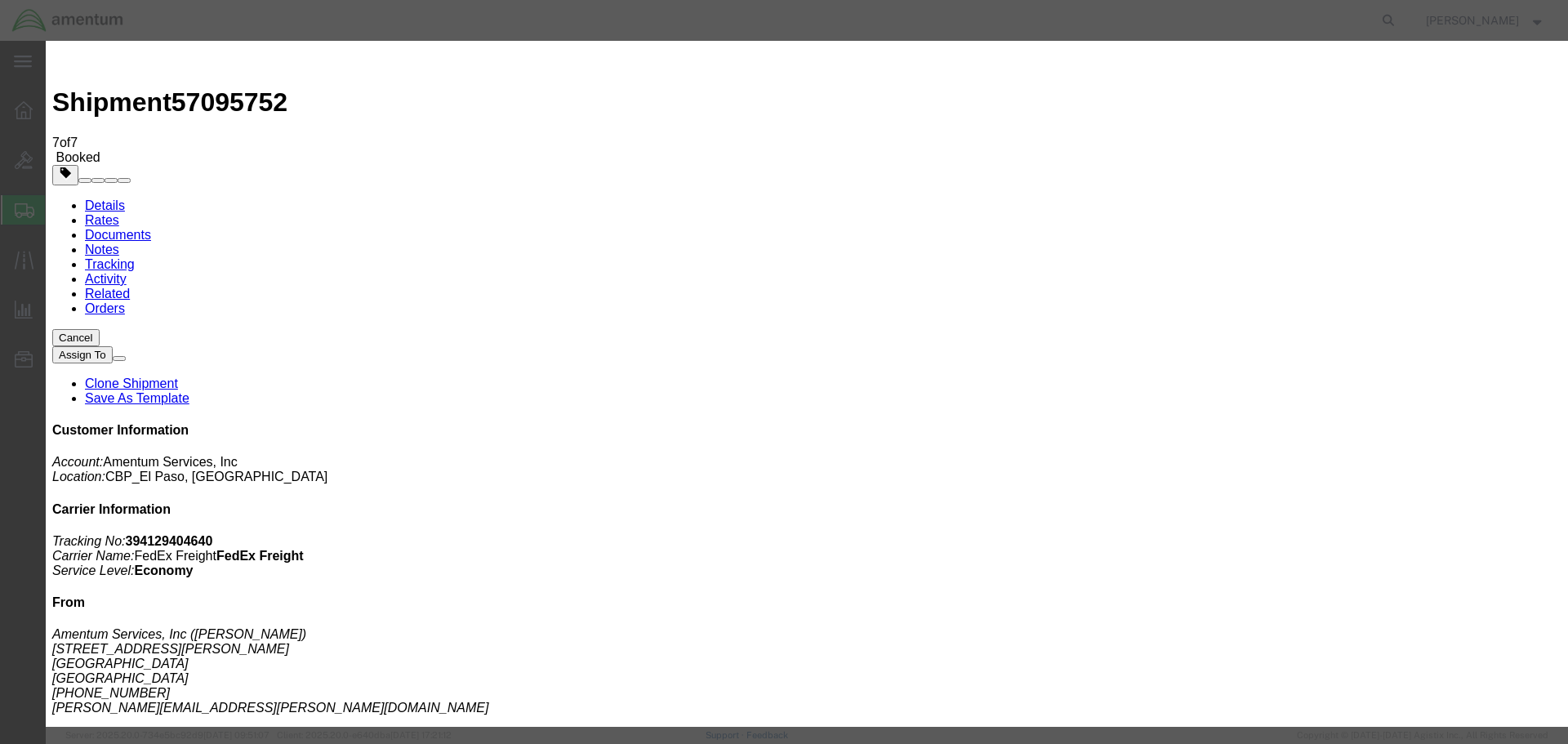
click div "[DATE] 11:00 AM"
type input "12:00 PM"
click button "Apply"
click div "[DATE] 1:00 PM"
type input "4:00 PM"
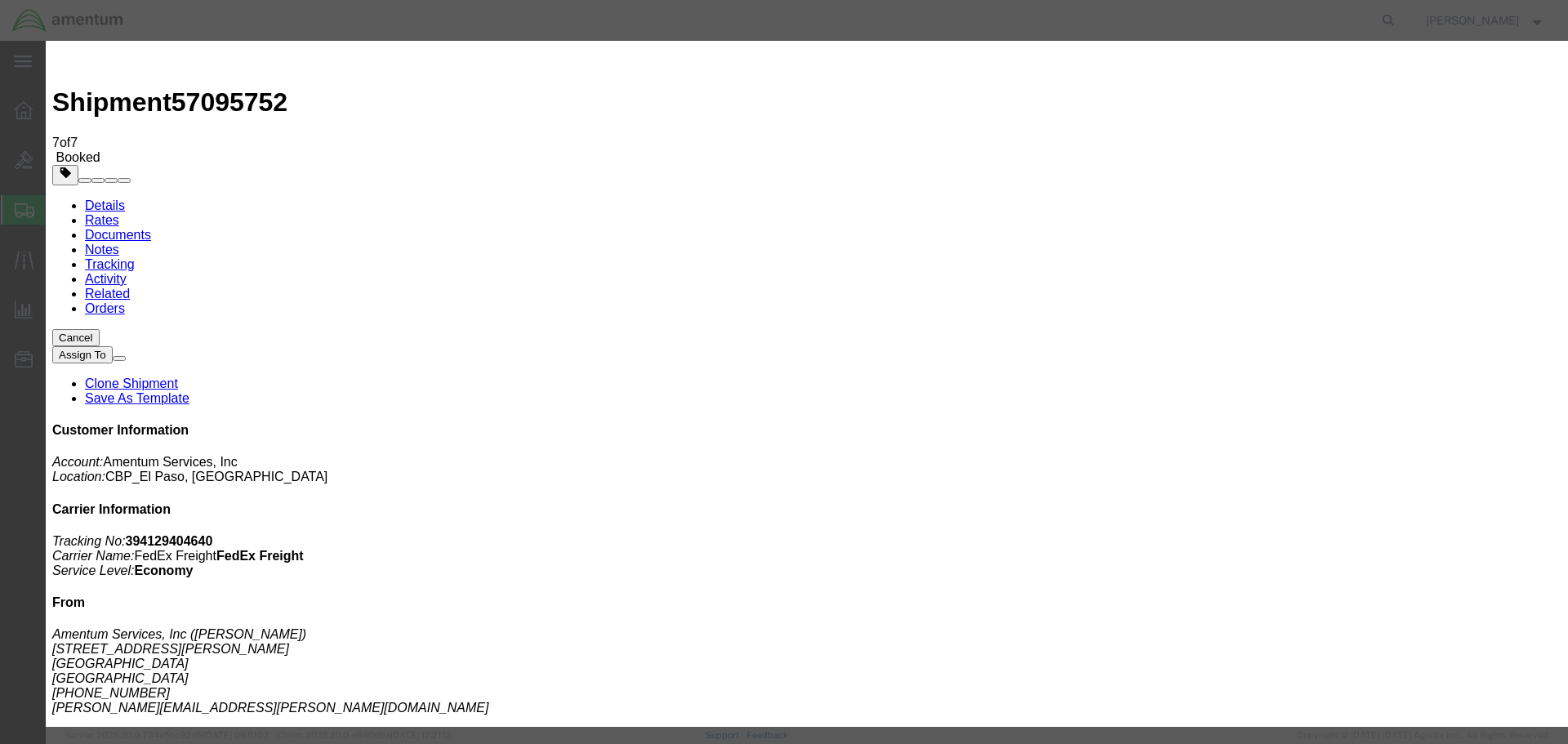
click div "Close Time 4:00 PM [DATE] 1:00 PM - [DATE] 1:00 PM Cancel Apply"
click button "Apply"
click button "Save"
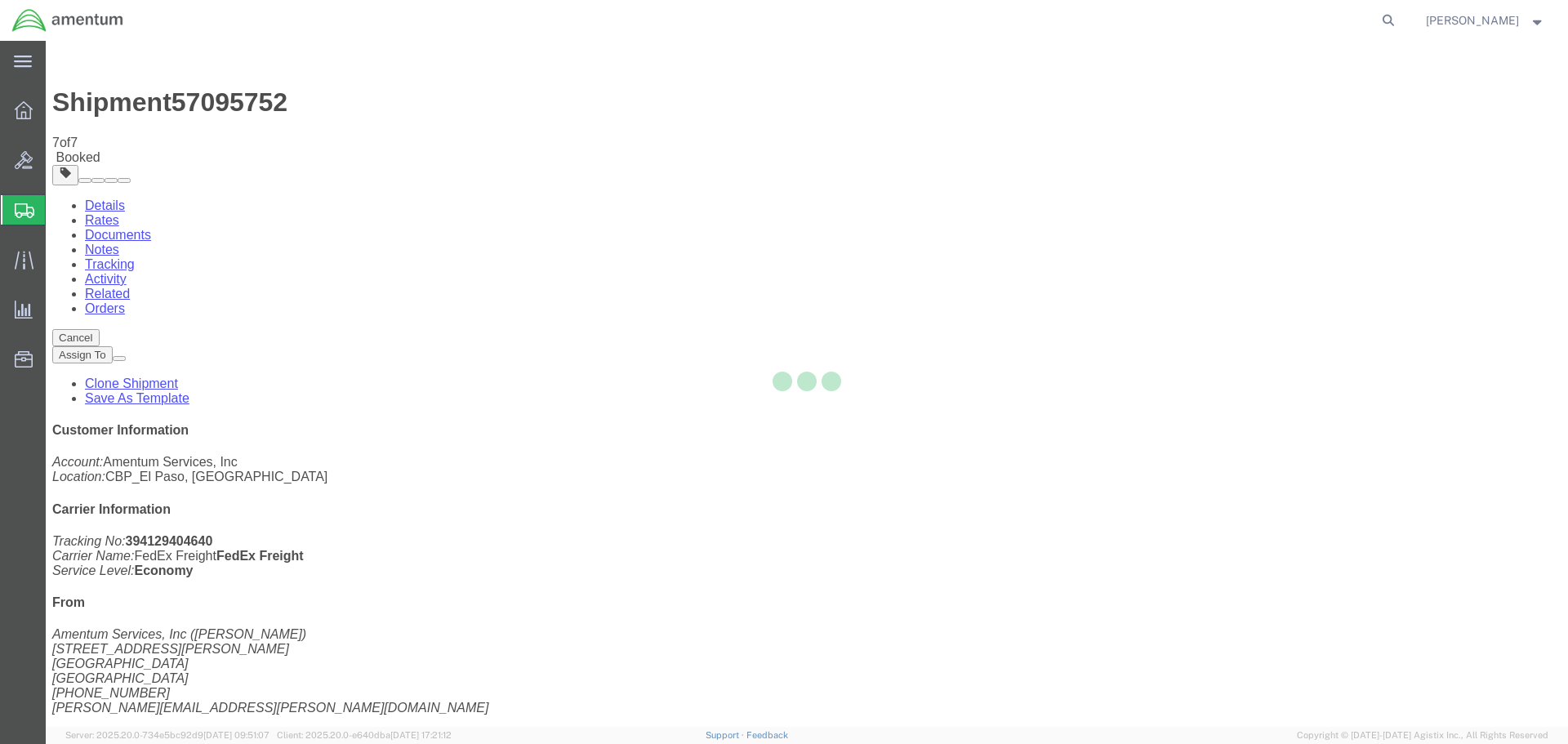
click at [1051, 188] on div at bounding box center [806, 384] width 1522 height 686
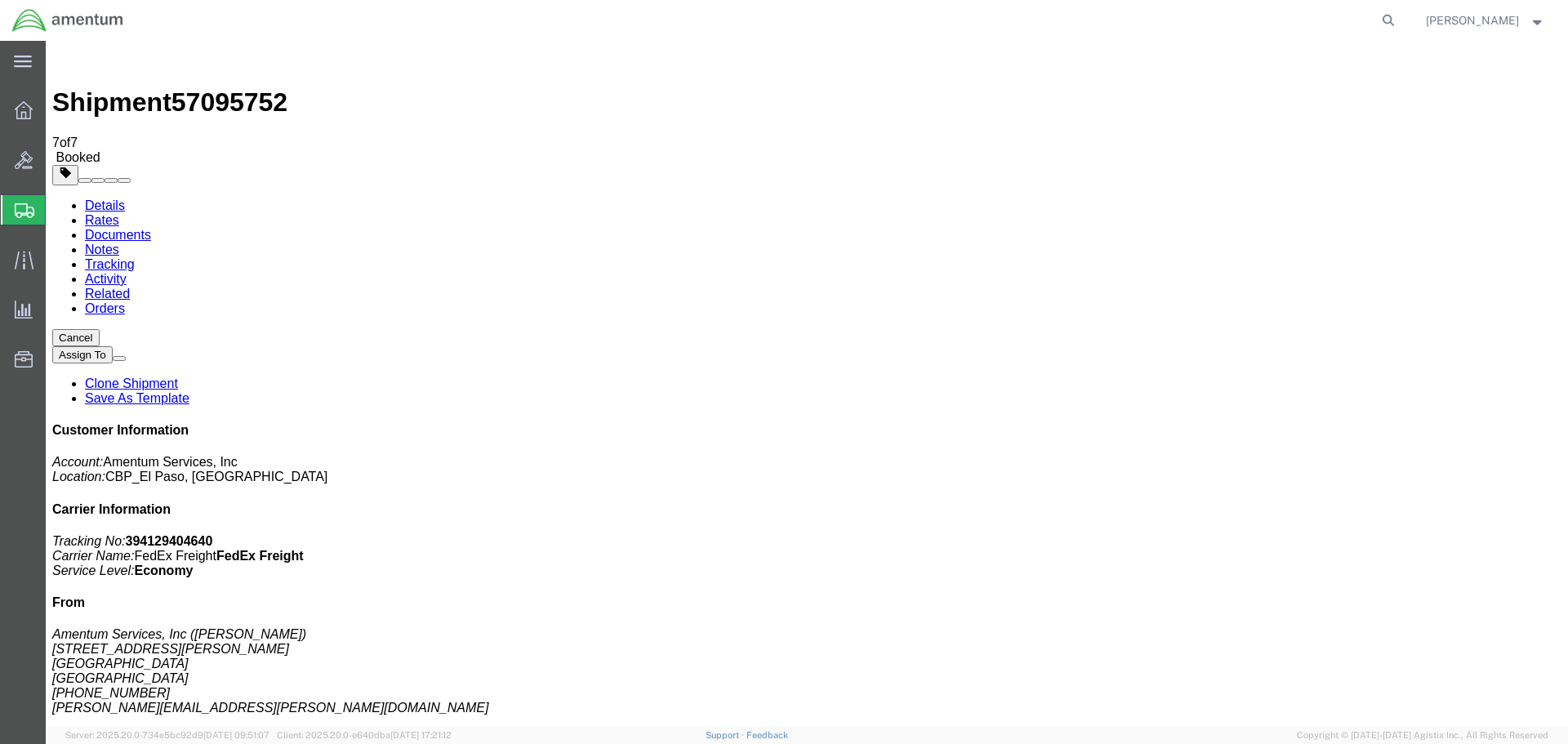
click button "Close"
click div "Leg 1 - Less than Truckload"
click at [23, 113] on icon at bounding box center [23, 111] width 18 height 18
